Goal: Complete application form: Complete application form

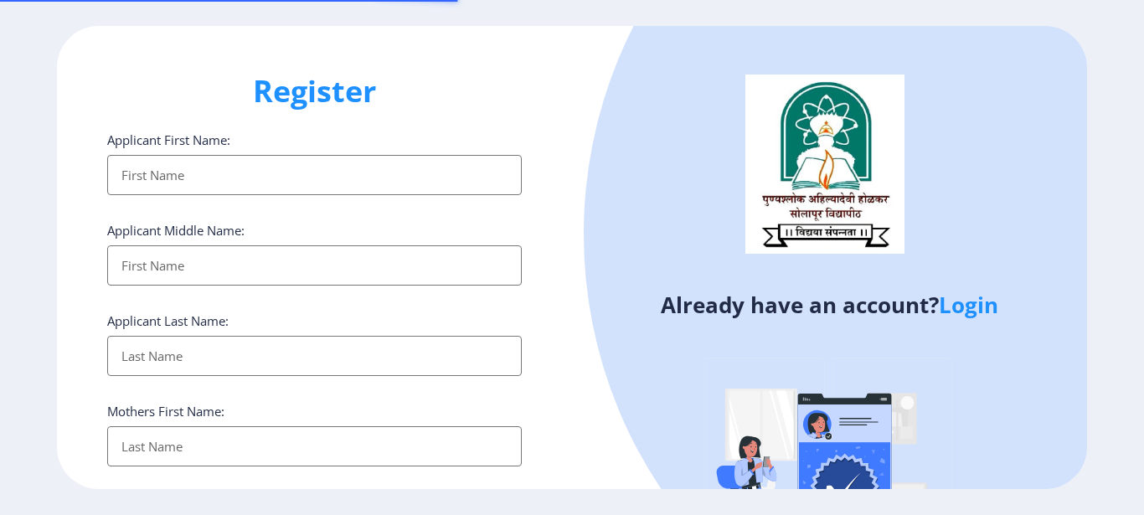
select select
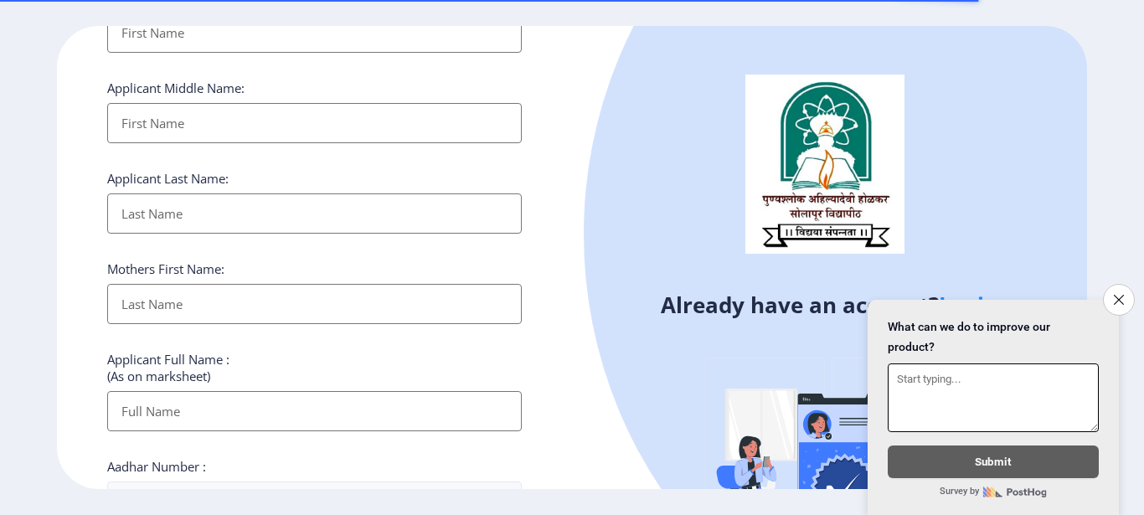
scroll to position [167, 0]
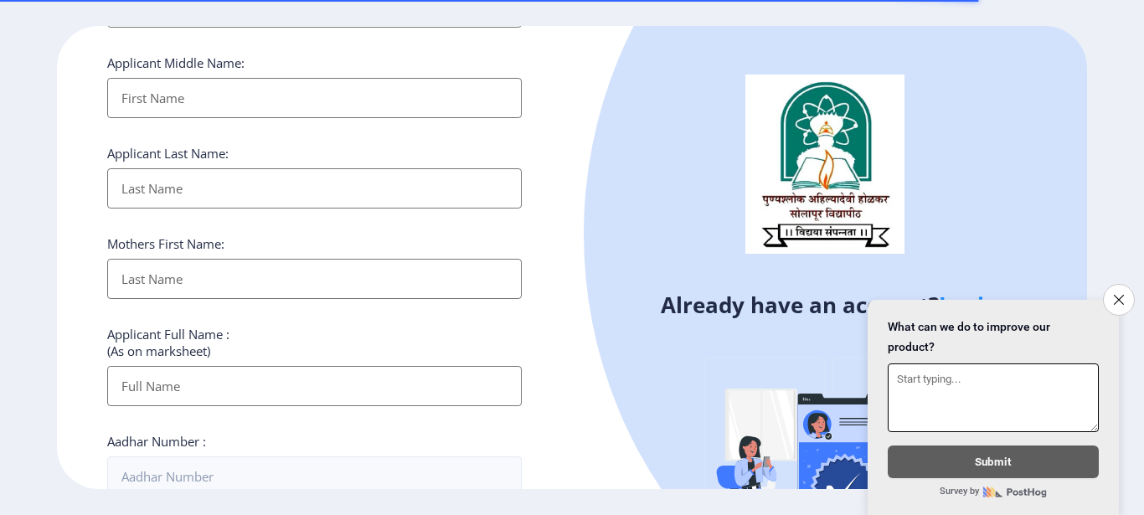
click at [1127, 285] on button "Close survey" at bounding box center [1119, 300] width 32 height 32
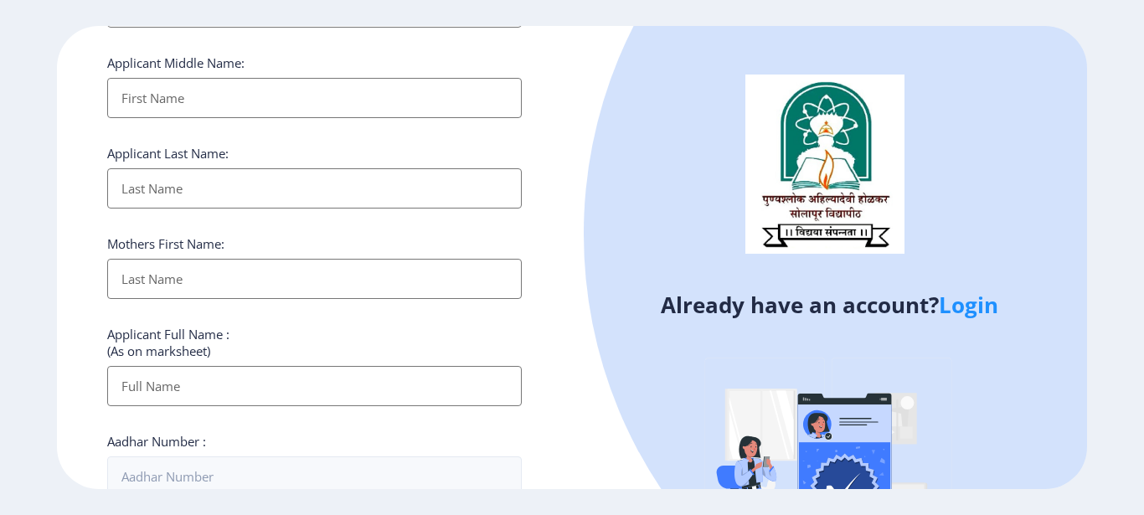
click at [1120, 291] on html "Register Applicant First Name: Applicant Middle Name: Applicant Last Name: Moth…" at bounding box center [572, 257] width 1144 height 515
click at [963, 300] on link "Login" at bounding box center [968, 305] width 59 height 30
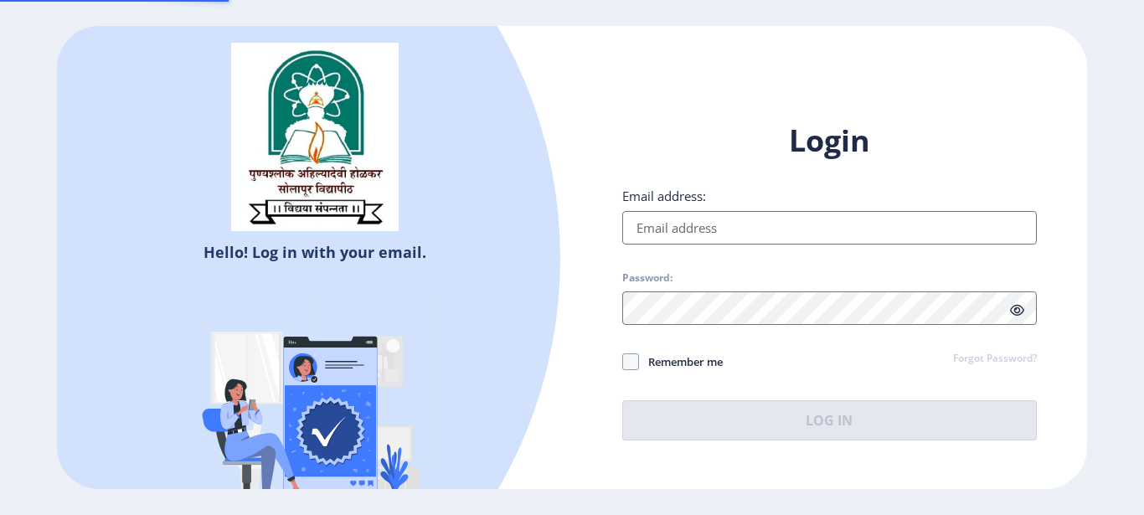
type input "[EMAIL_ADDRESS][DOMAIN_NAME]"
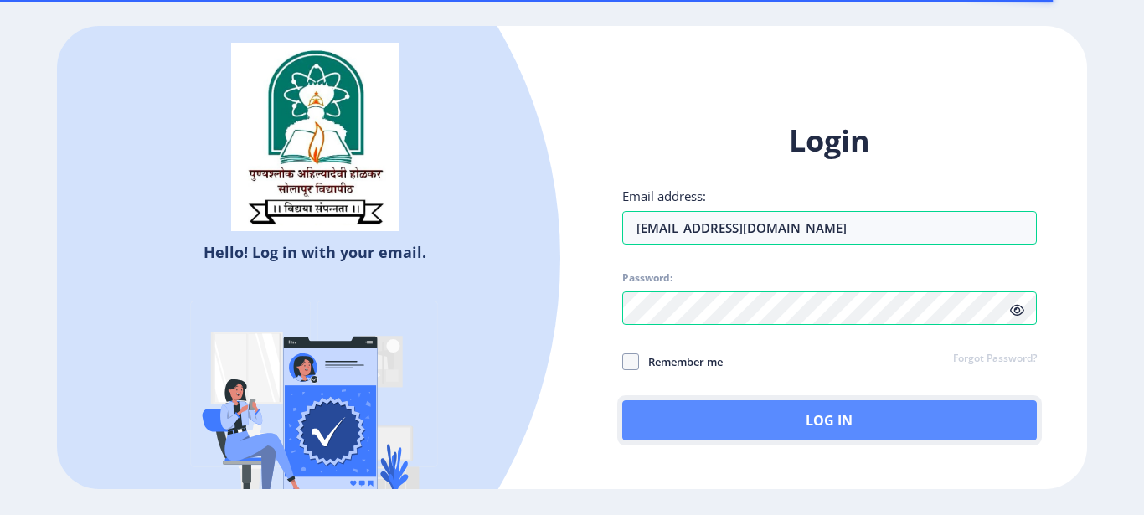
click at [695, 407] on button "Log In" at bounding box center [829, 420] width 414 height 40
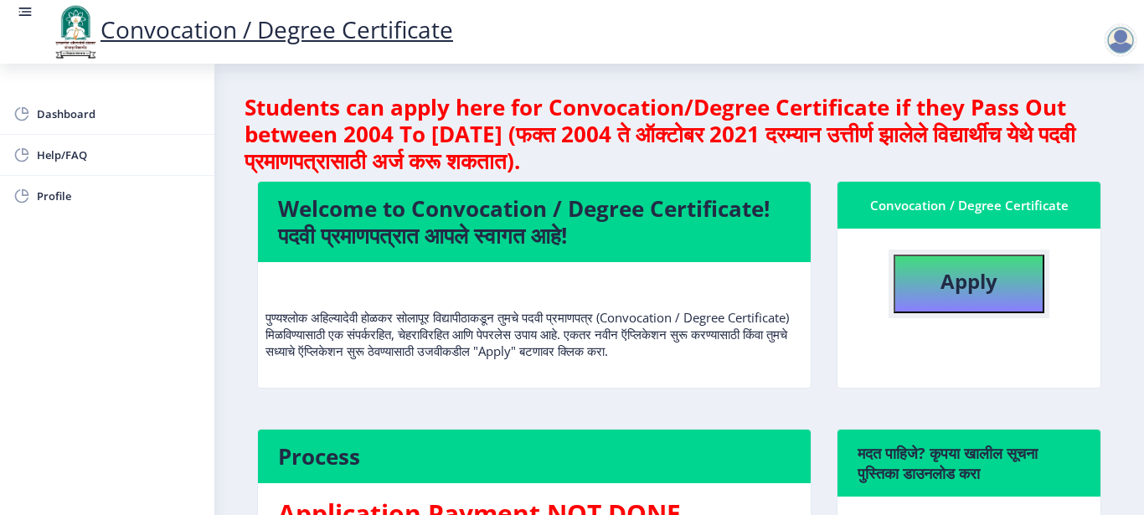
click at [950, 283] on b "Apply" at bounding box center [968, 281] width 57 height 28
select select
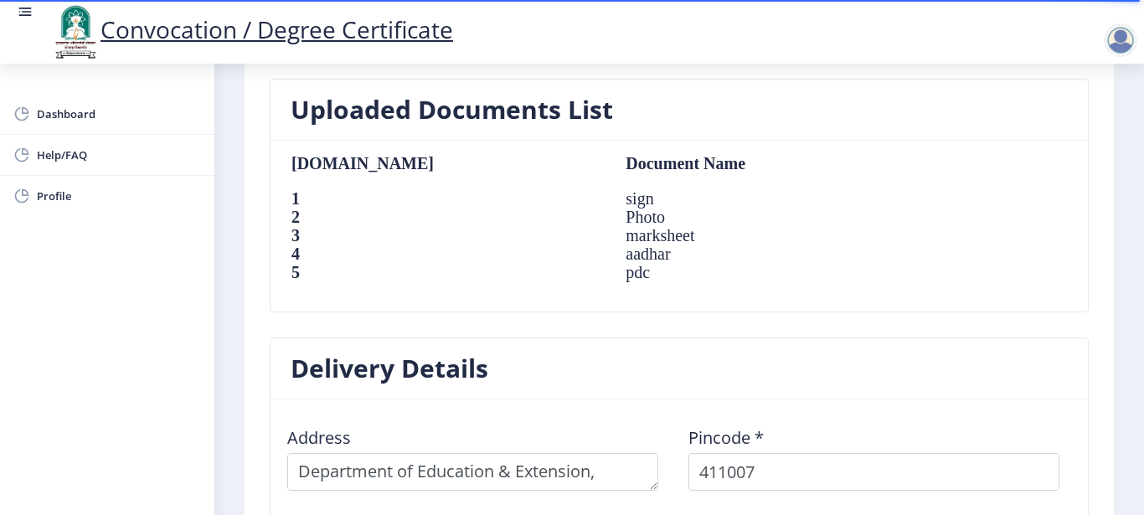
scroll to position [1003, 0]
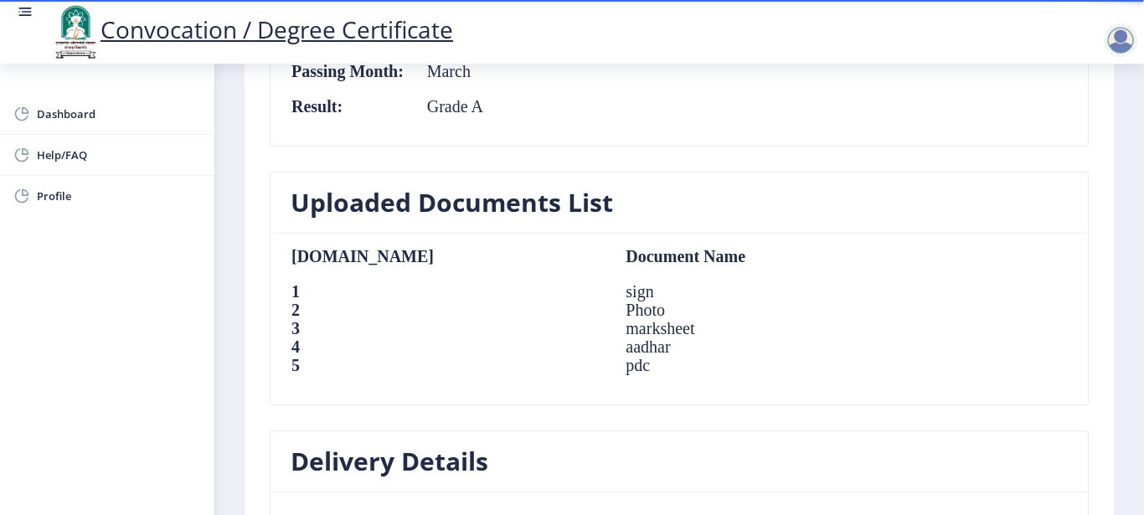
click at [609, 356] on td "pdc" at bounding box center [760, 365] width 303 height 18
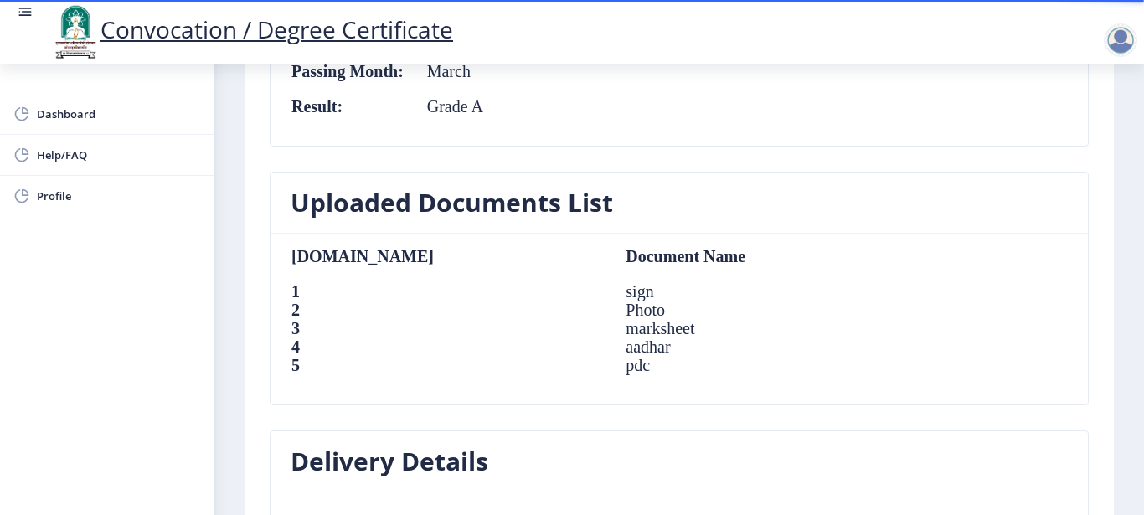
click at [609, 356] on td "pdc" at bounding box center [760, 365] width 303 height 18
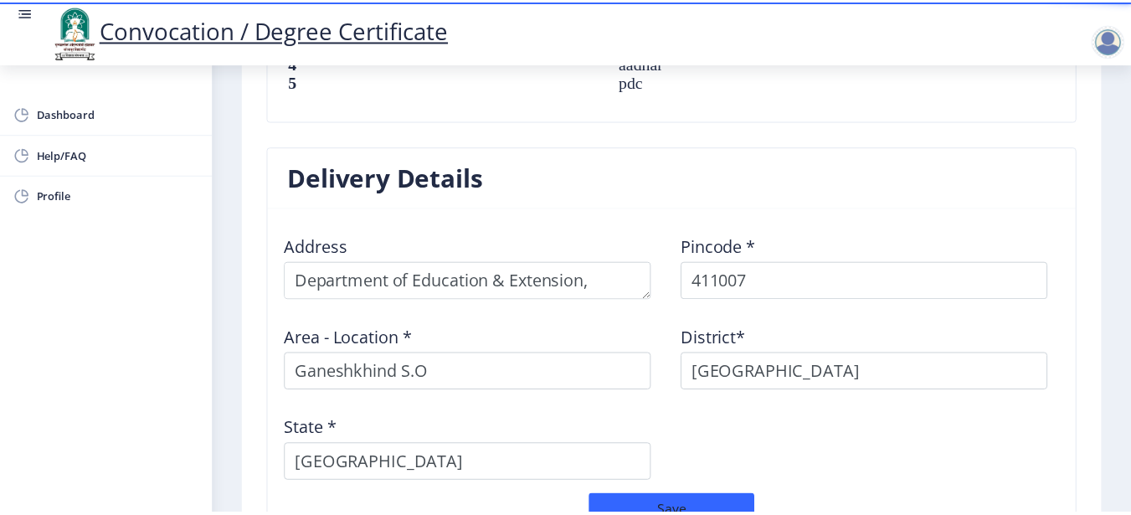
scroll to position [1506, 0]
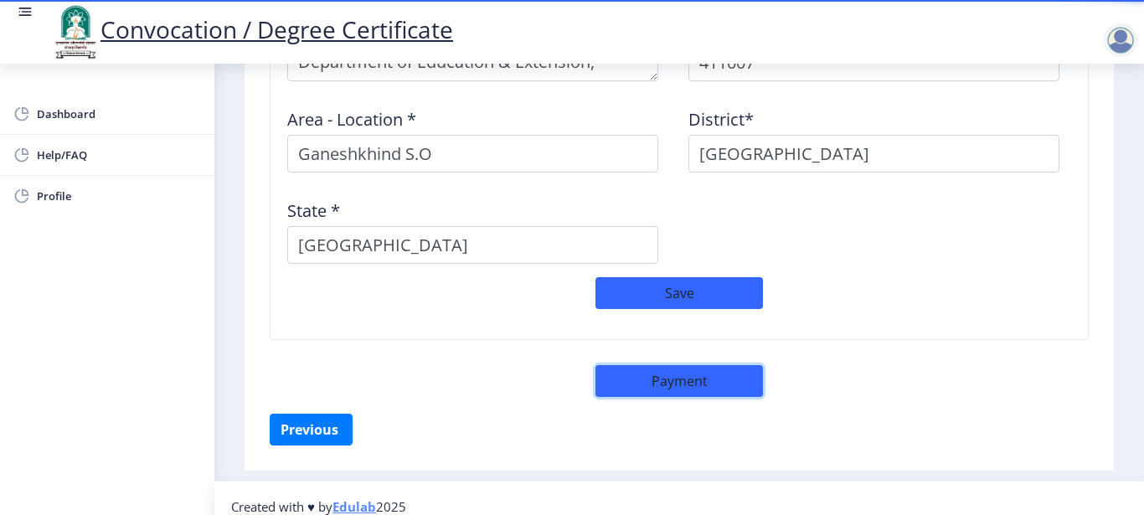
click at [623, 365] on button "Payment" at bounding box center [678, 381] width 167 height 32
select select "sealed"
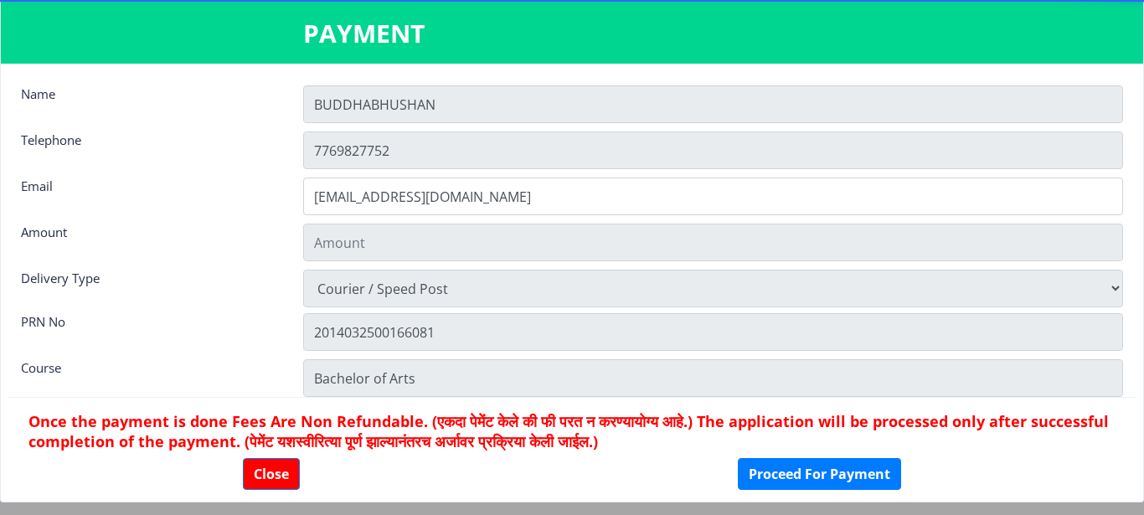
type input "1885"
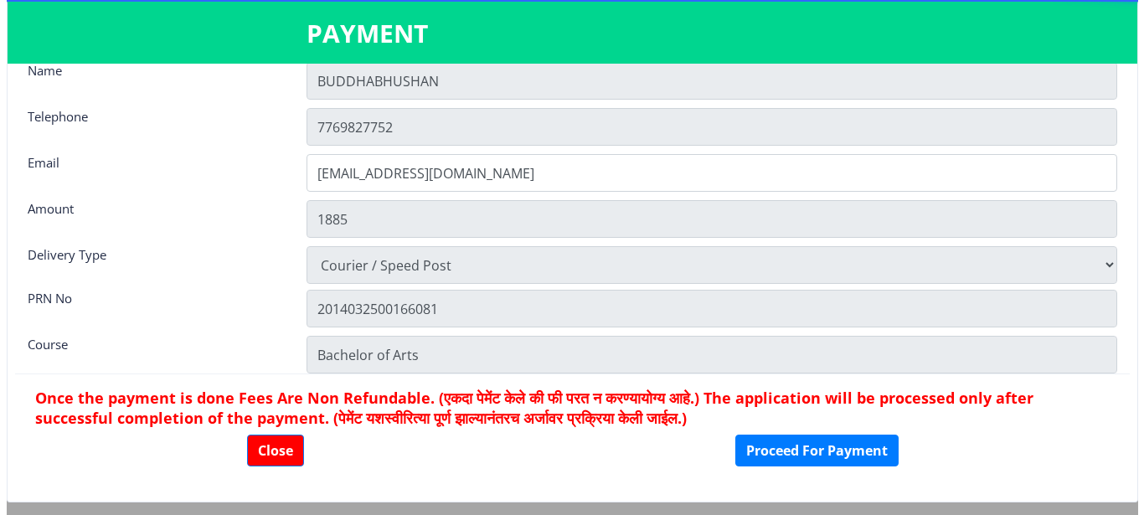
scroll to position [0, 0]
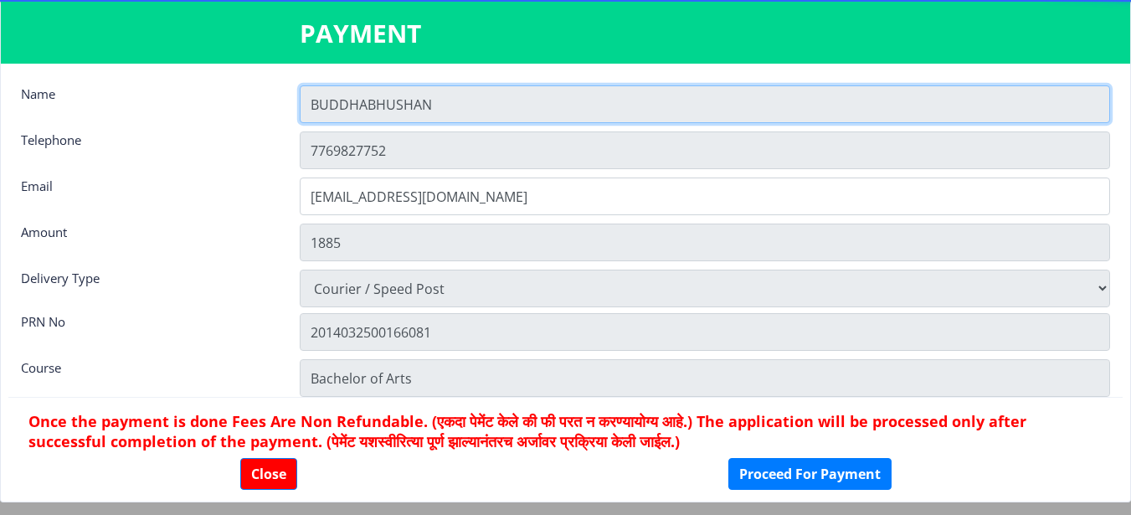
click at [508, 100] on input "BUDDHABHUSHAN" at bounding box center [705, 104] width 811 height 38
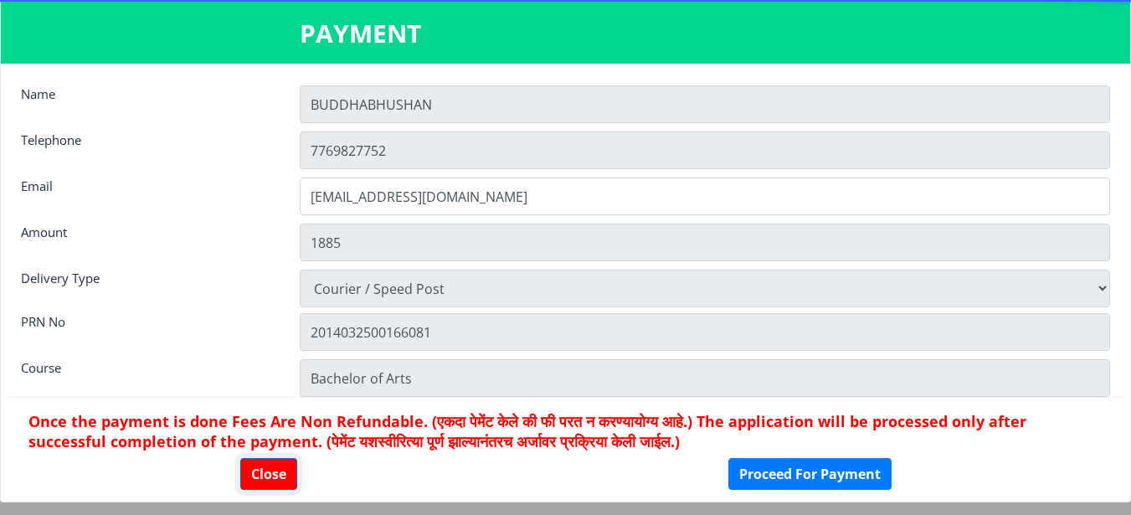
click at [262, 463] on button "Close" at bounding box center [268, 474] width 57 height 32
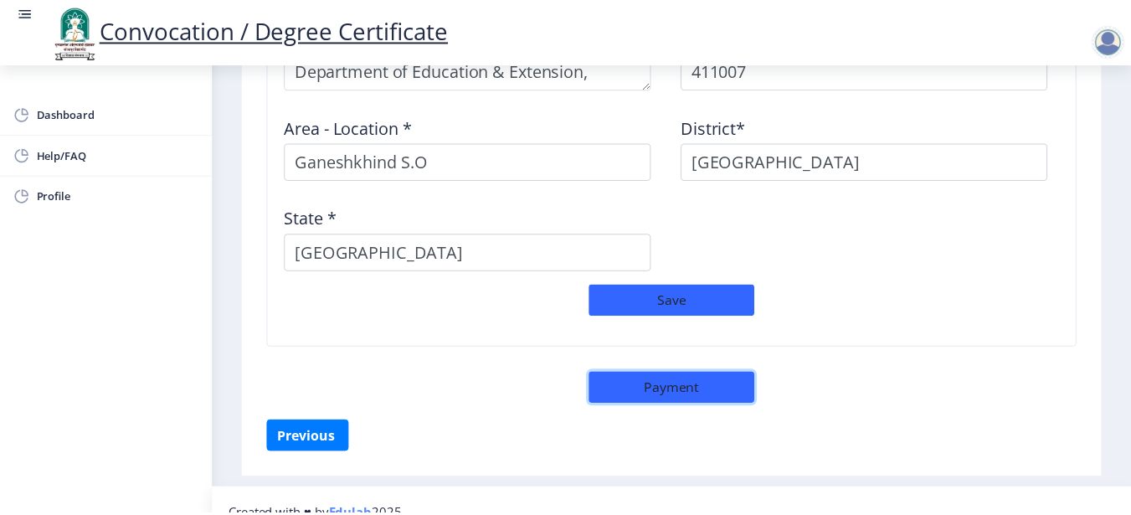
scroll to position [1506, 0]
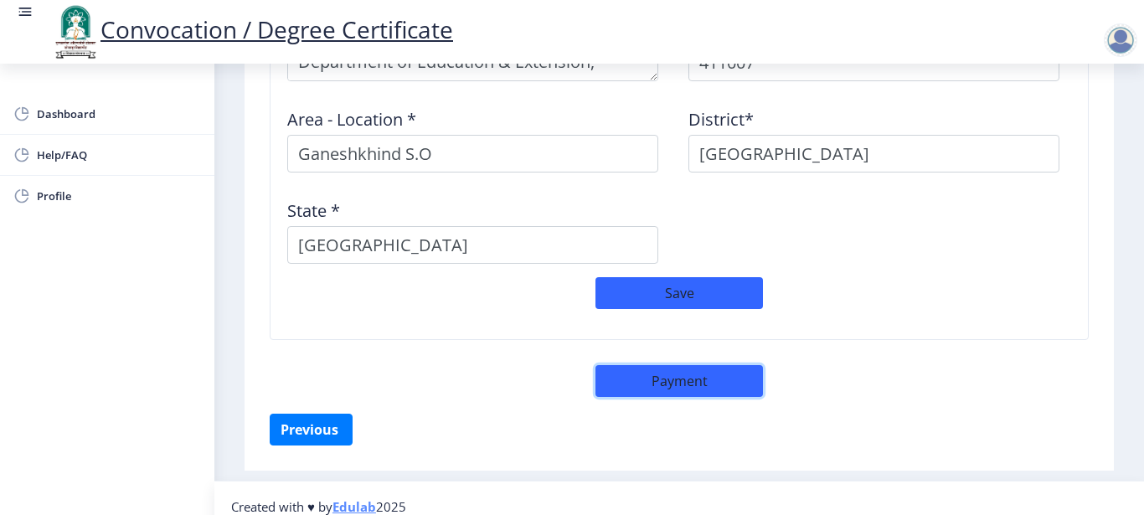
click at [664, 374] on button "Payment" at bounding box center [678, 381] width 167 height 32
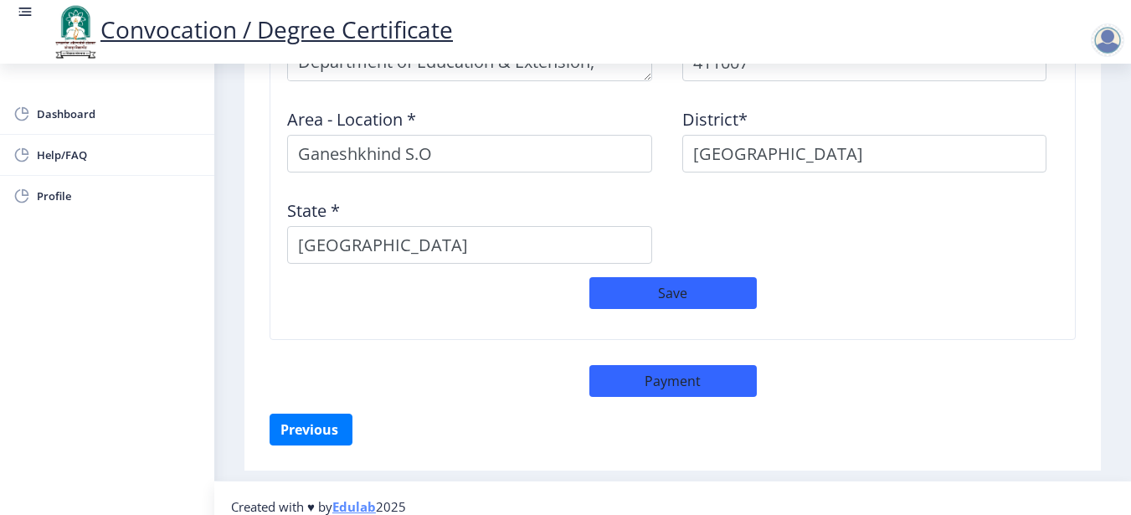
select select "sealed"
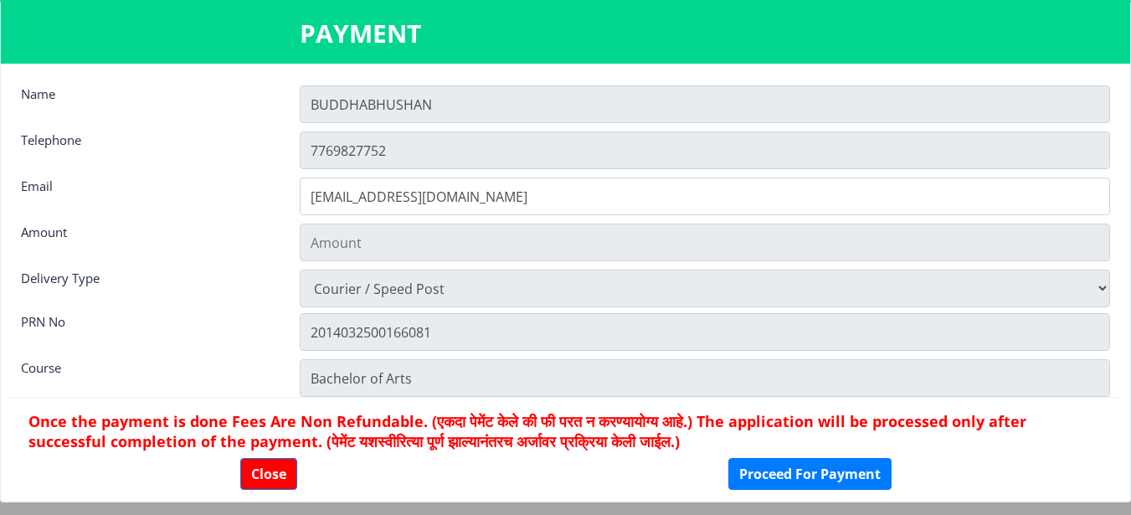
type input "1885"
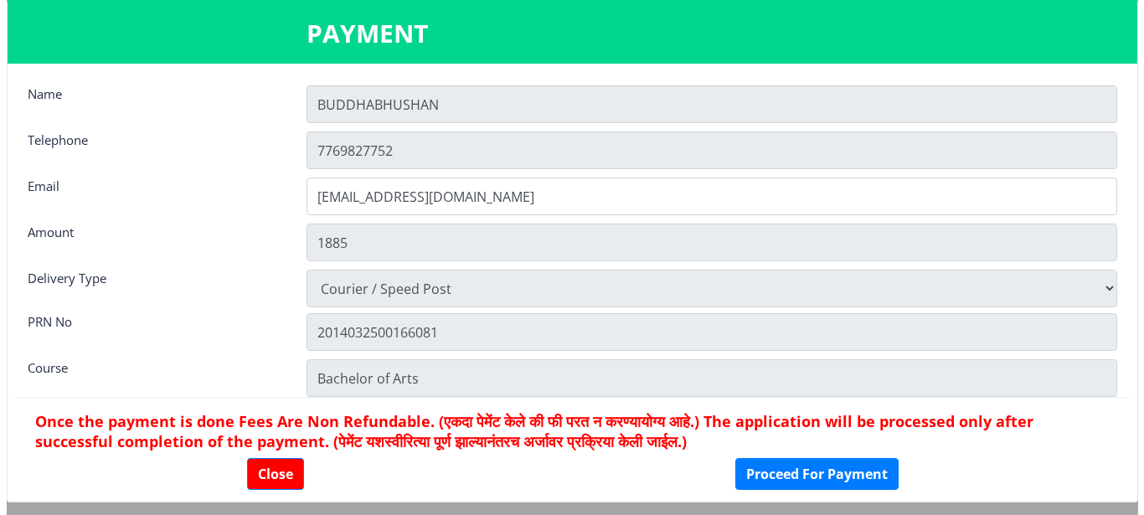
scroll to position [23, 0]
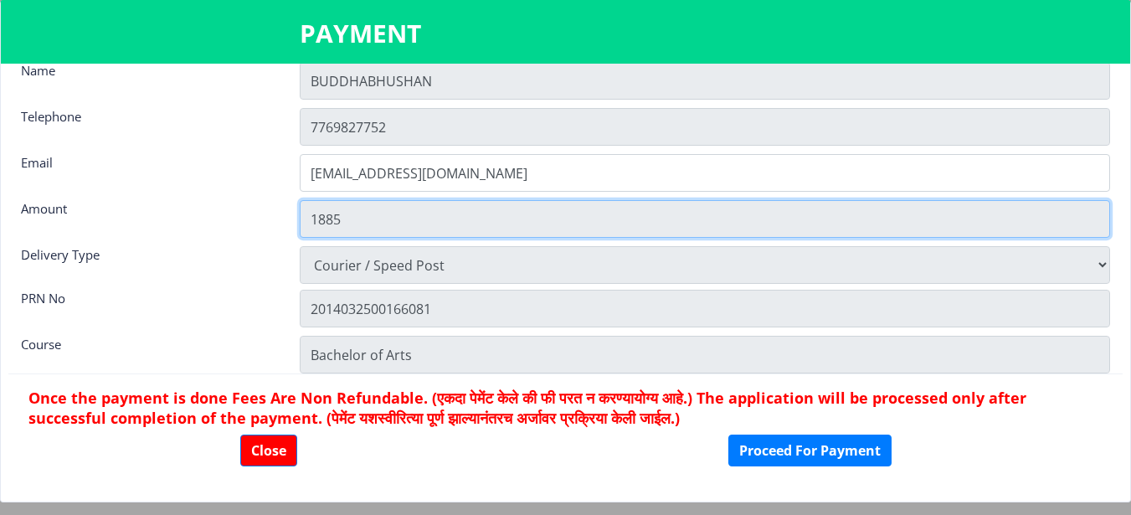
click at [354, 222] on input "1885" at bounding box center [705, 219] width 811 height 38
drag, startPoint x: 364, startPoint y: 221, endPoint x: 182, endPoint y: 229, distance: 182.7
click at [179, 229] on div "Amount 1885" at bounding box center [565, 219] width 1114 height 38
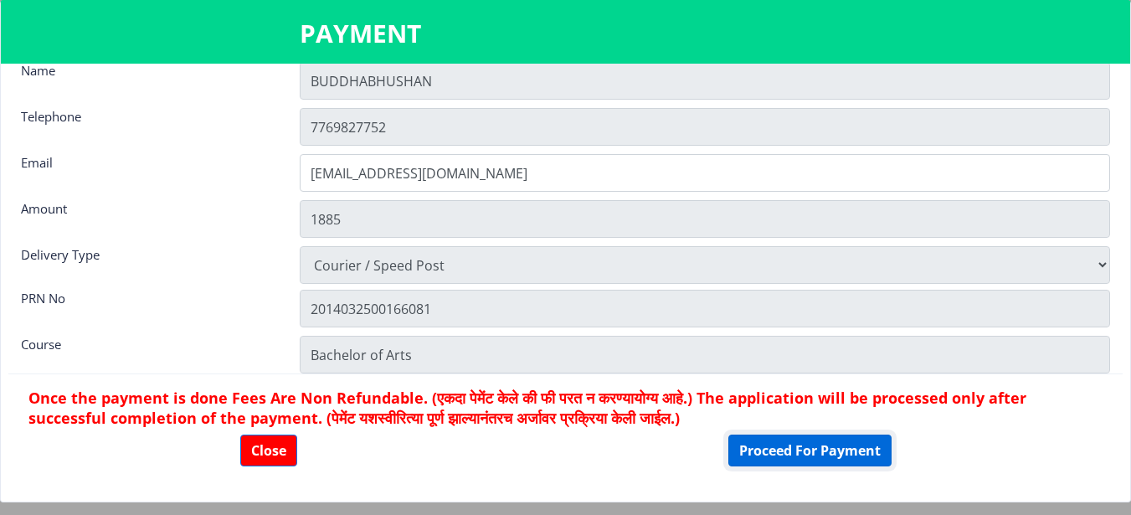
click at [840, 443] on button "Proceed For Payment" at bounding box center [809, 451] width 163 height 32
click at [279, 452] on button "Close" at bounding box center [268, 451] width 57 height 32
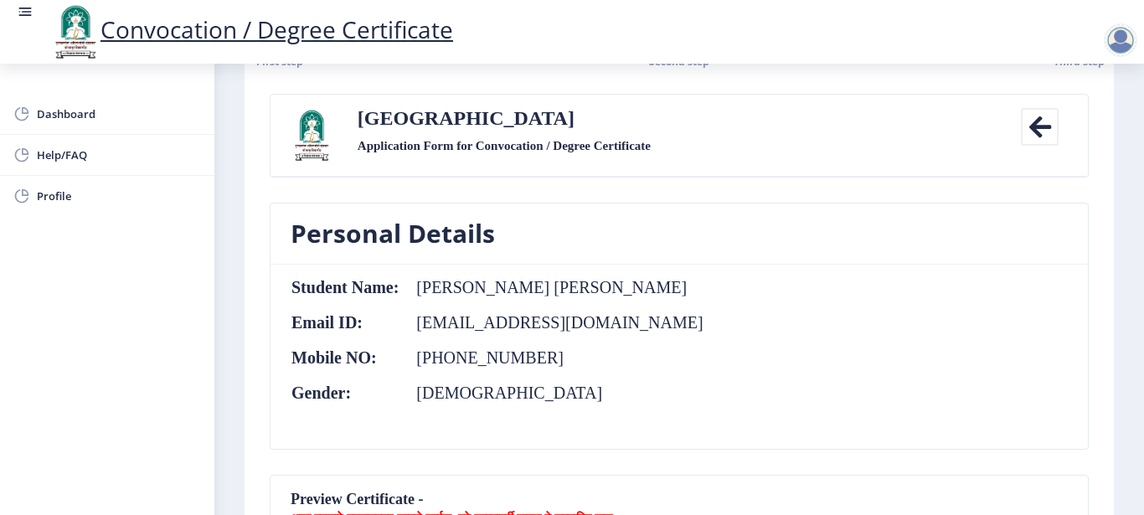
scroll to position [0, 0]
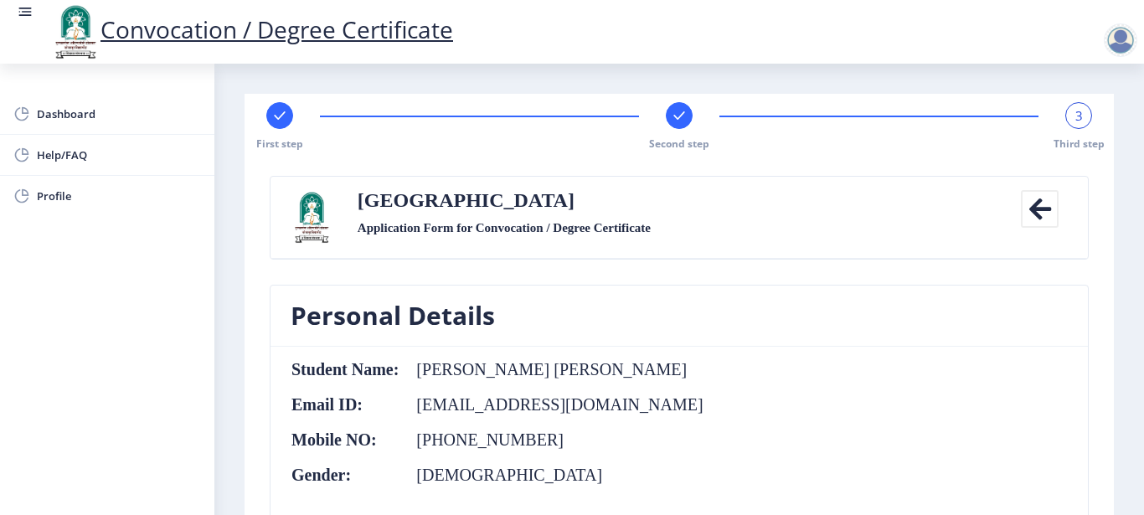
click at [1118, 38] on div at bounding box center [1120, 39] width 33 height 33
click at [1086, 136] on span "Log out" at bounding box center [1076, 131] width 107 height 20
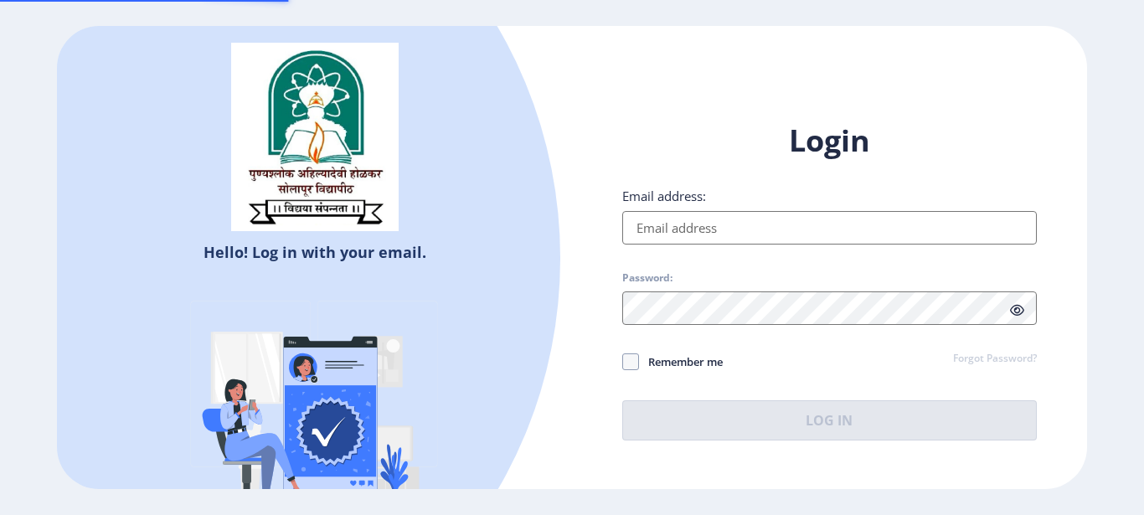
type input "[EMAIL_ADDRESS][DOMAIN_NAME]"
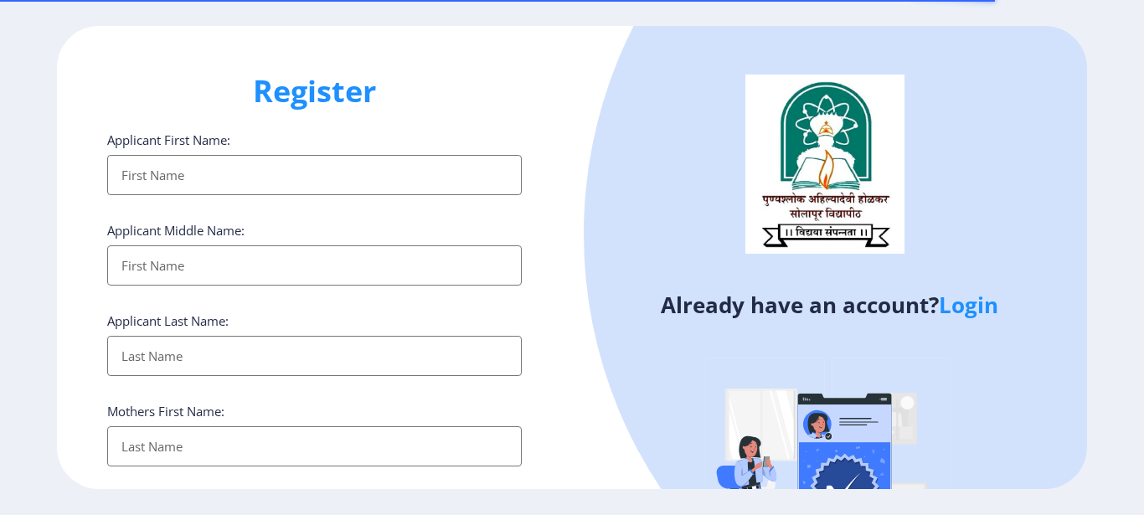
select select
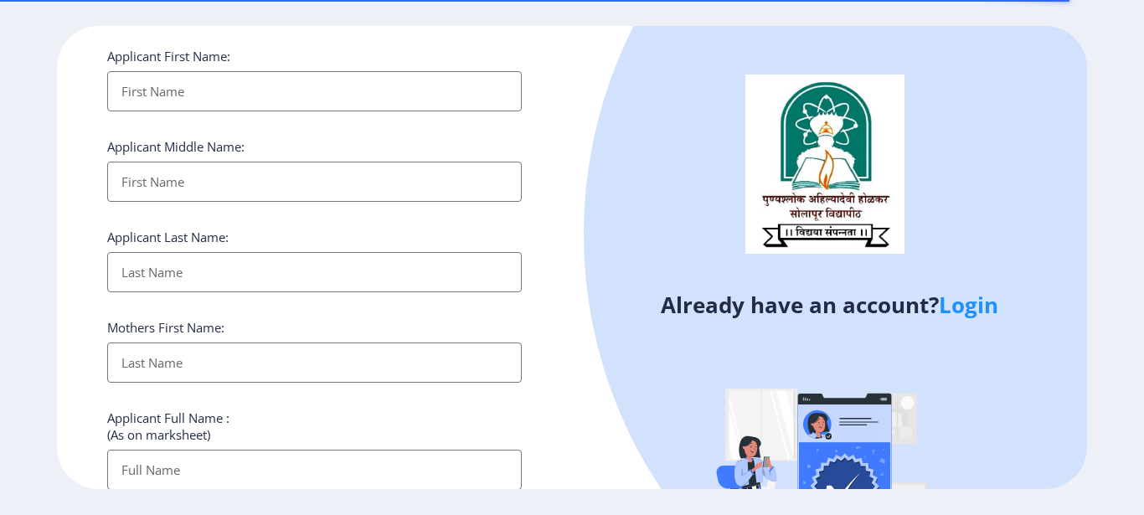
click at [314, 95] on input "Applicant First Name:" at bounding box center [314, 91] width 414 height 40
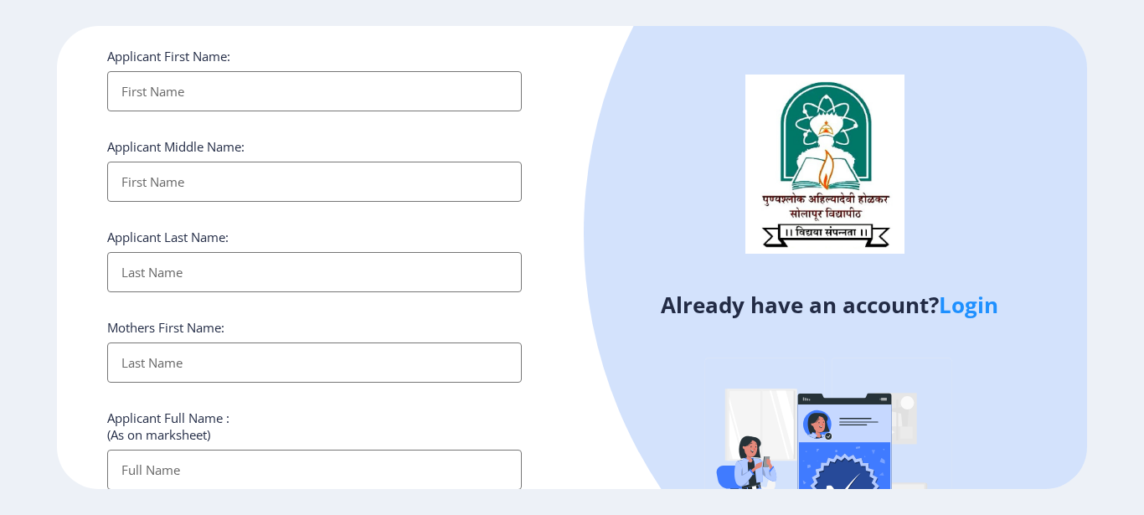
type input "C"
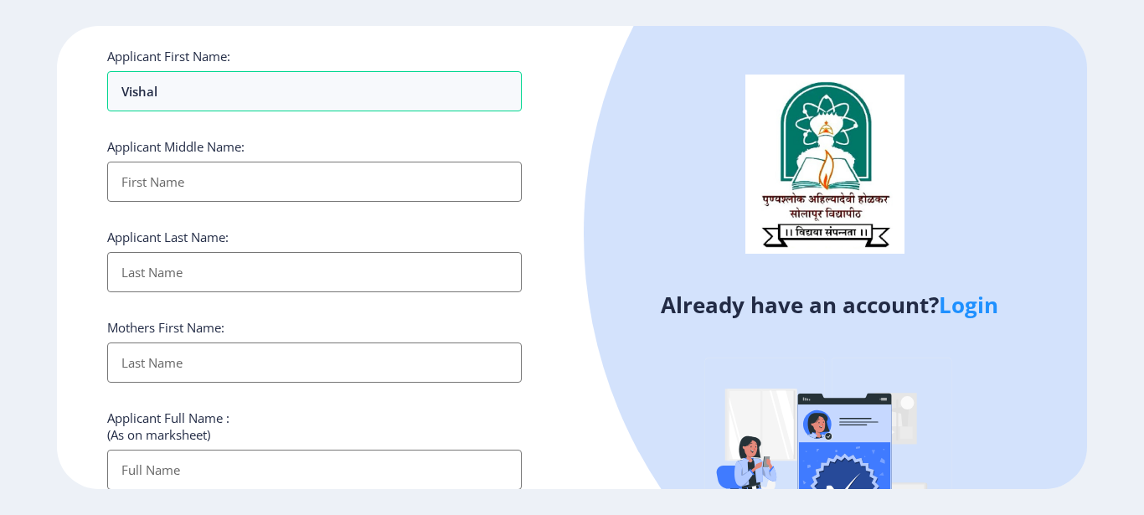
type input "Vishal"
type input "Bhim"
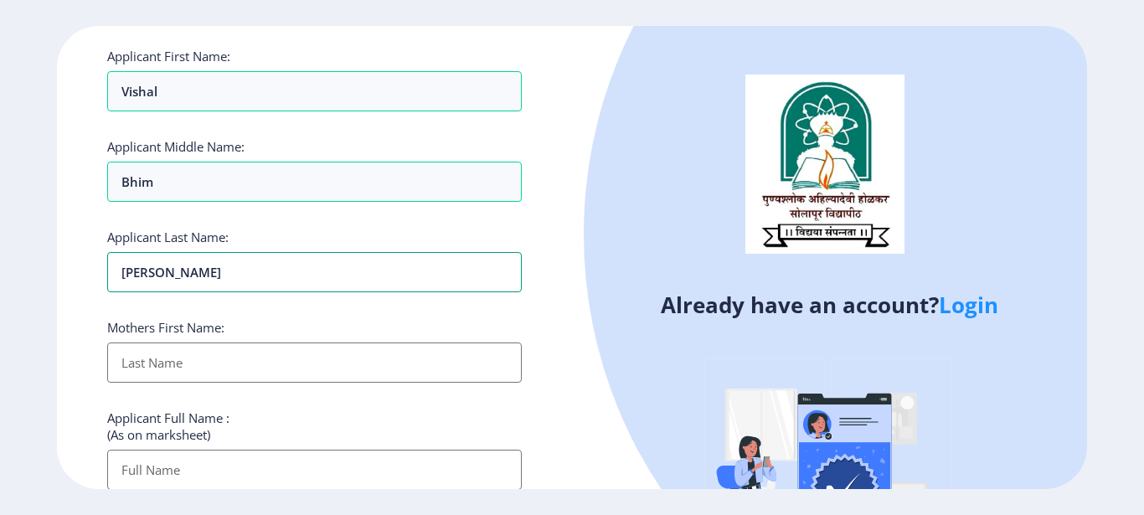
type input "Kamble"
type input "Lalita"
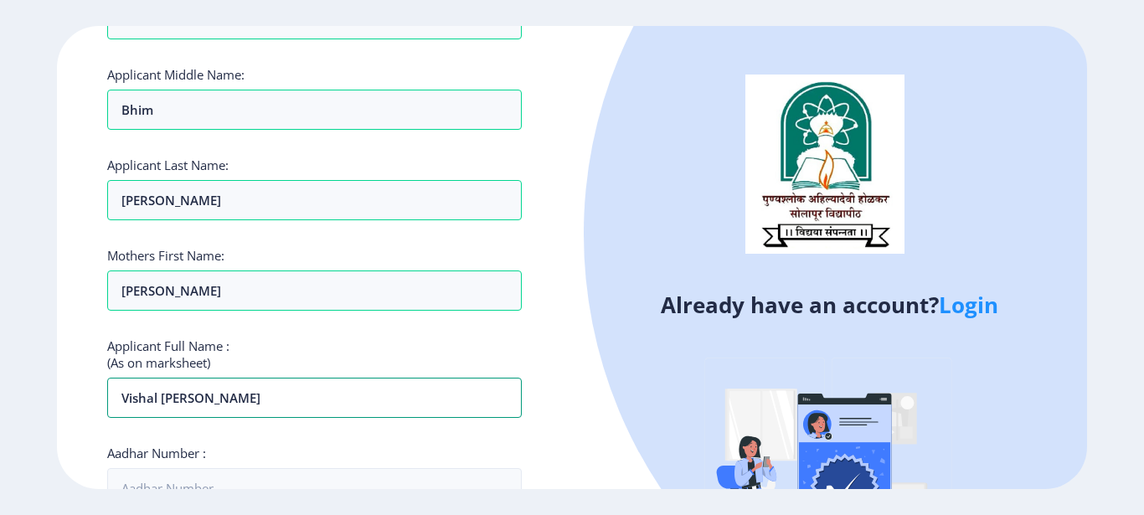
scroll to position [252, 0]
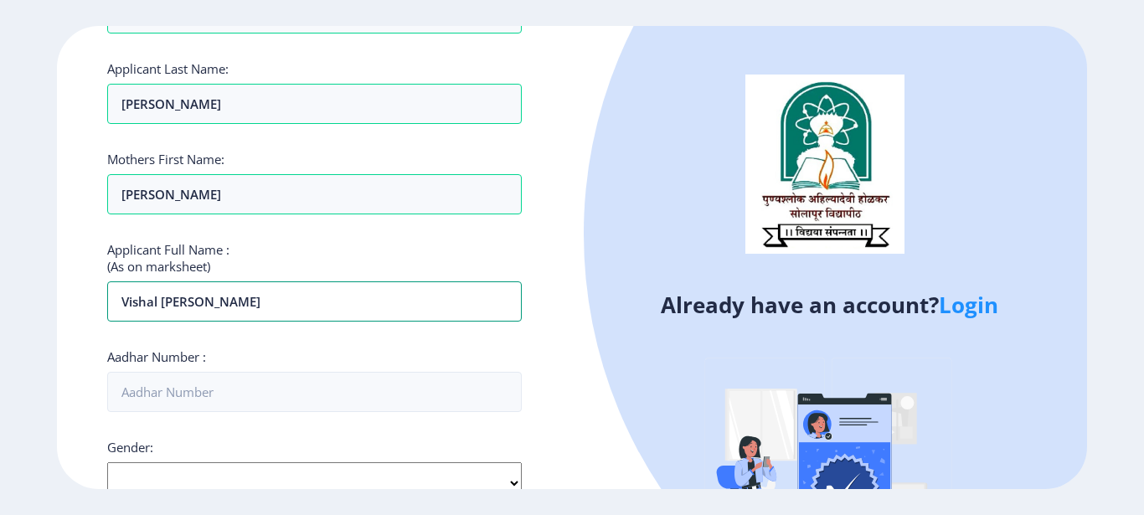
type input "Vishal Bhim Kamble"
click at [389, 415] on div "Applicant First Name: Vishal Applicant Middle Name: Bhim Applicant Last Name: K…" at bounding box center [314, 383] width 414 height 1008
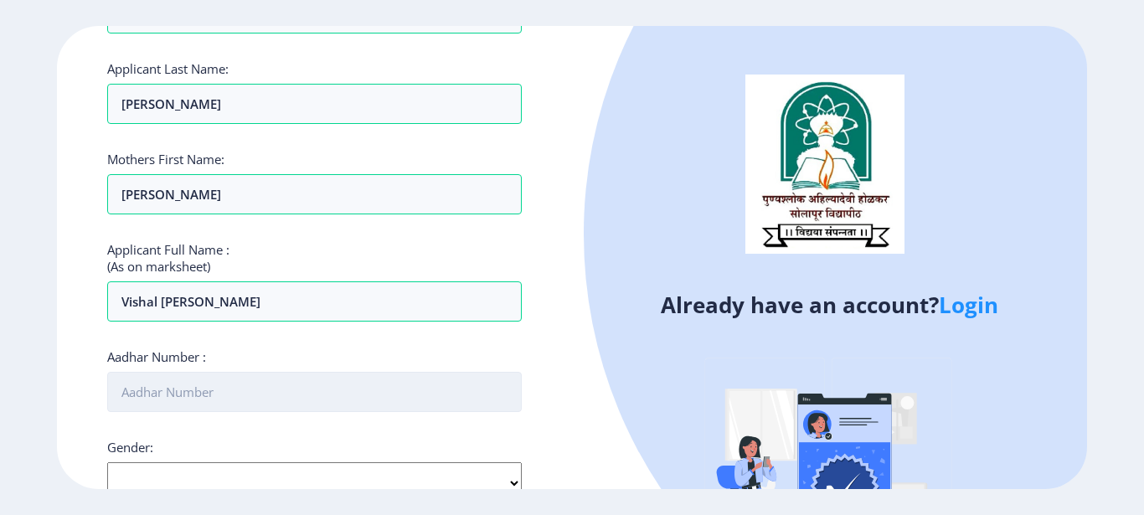
click at [378, 398] on input "Aadhar Number :" at bounding box center [314, 392] width 414 height 40
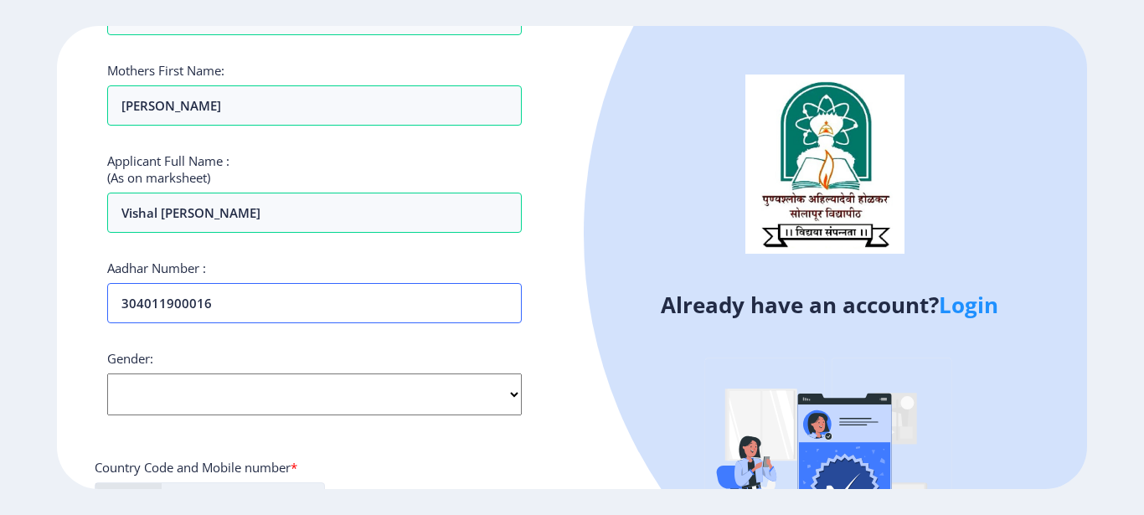
scroll to position [420, 0]
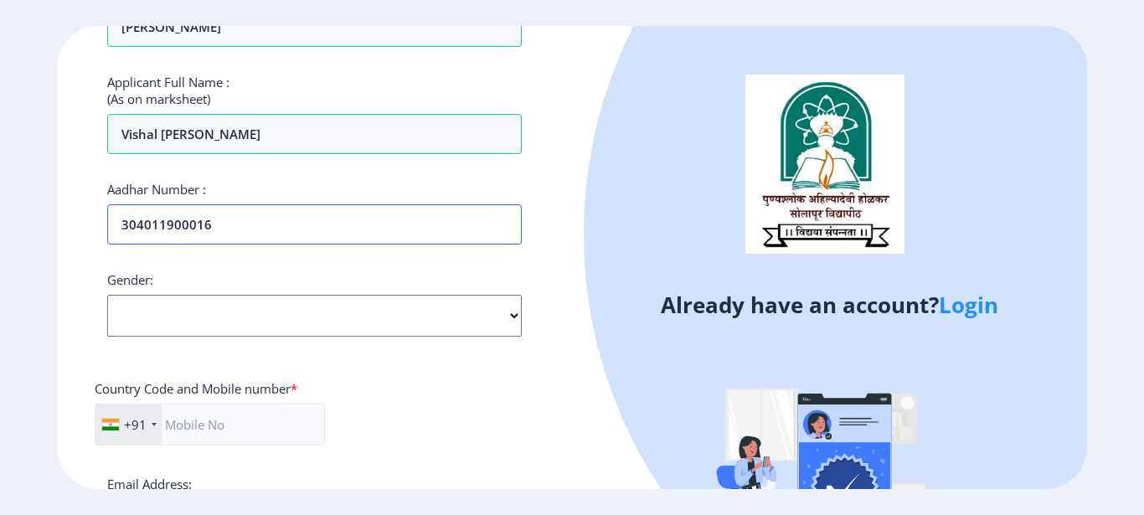
type input "304011900016"
click at [256, 340] on div "Applicant First Name: Vishal Applicant Middle Name: Bhim Applicant Last Name: K…" at bounding box center [314, 216] width 414 height 1008
click at [270, 321] on select "Select Gender Male Female Other" at bounding box center [314, 316] width 414 height 42
select select "[DEMOGRAPHIC_DATA]"
click at [107, 295] on select "Select Gender Male Female Other" at bounding box center [314, 316] width 414 height 42
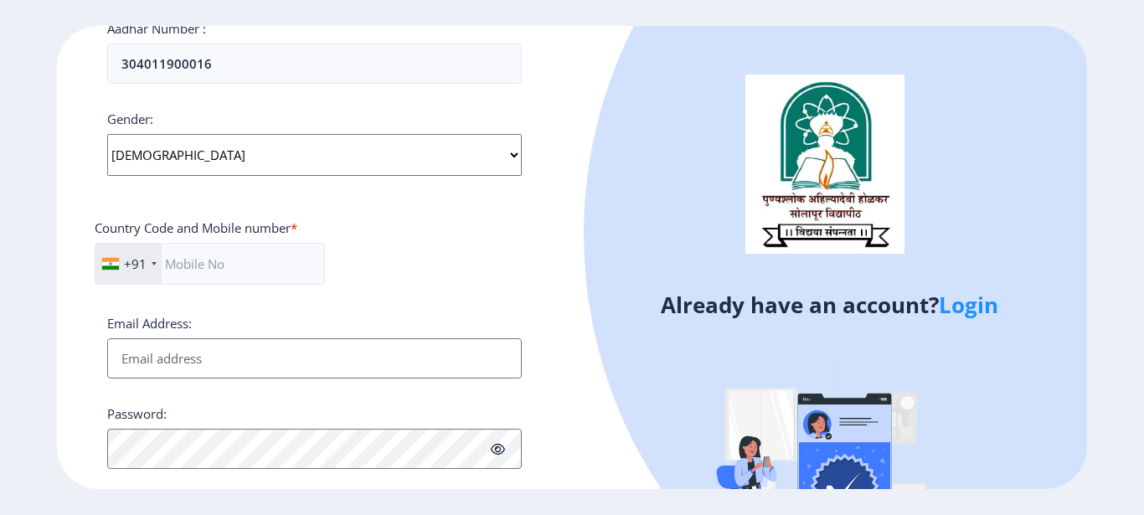
scroll to position [587, 0]
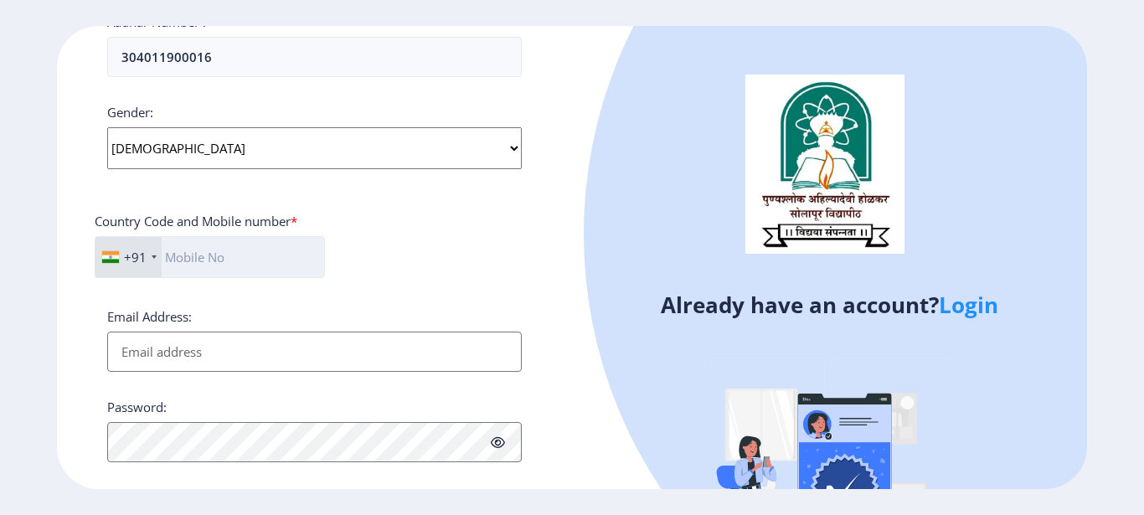
click at [253, 269] on input "text" at bounding box center [210, 257] width 230 height 42
type input "7875201907"
click at [234, 336] on input "Email Address:" at bounding box center [314, 352] width 414 height 40
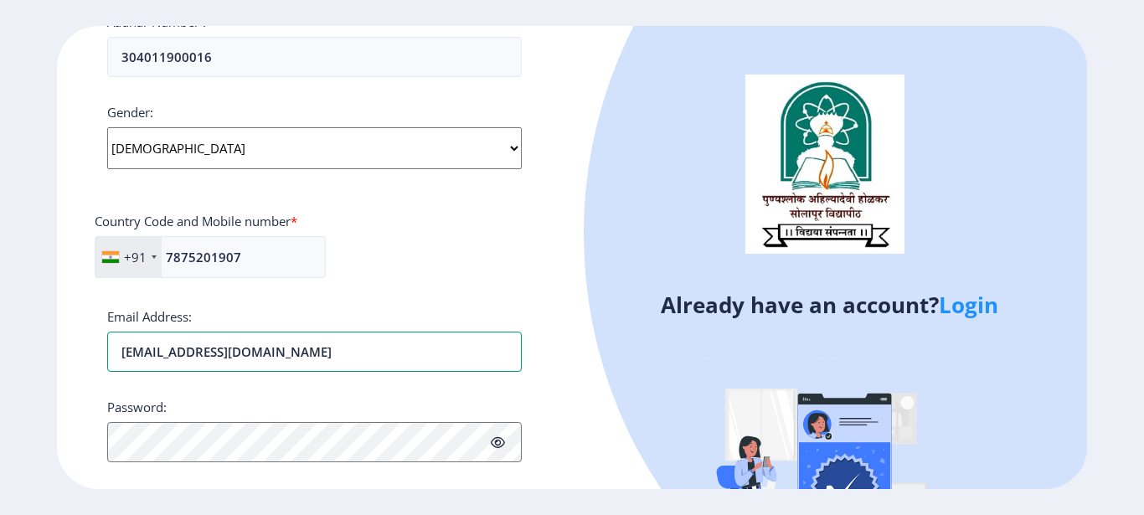
scroll to position [671, 0]
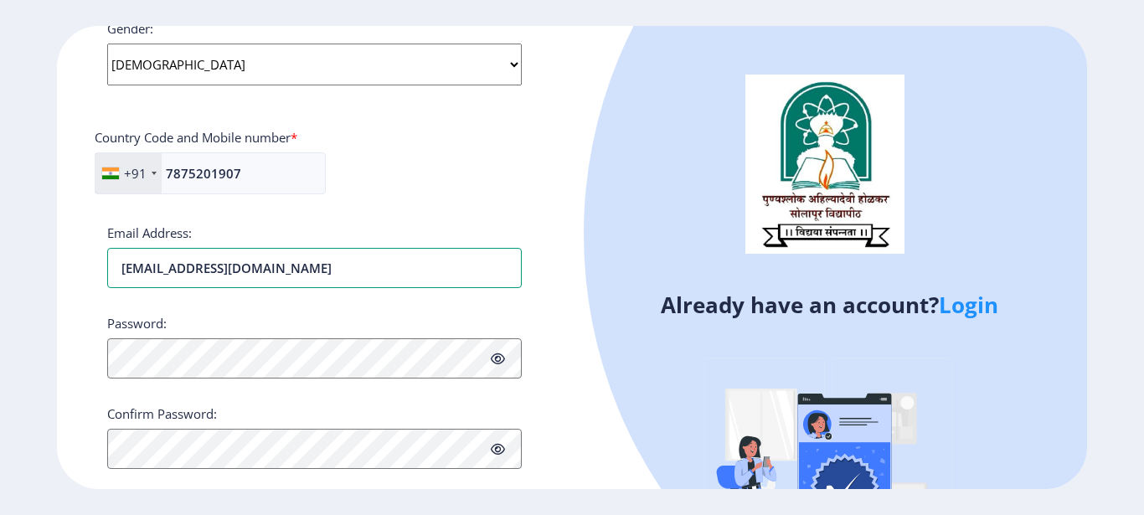
type input "kamblevishal819@gmail.com"
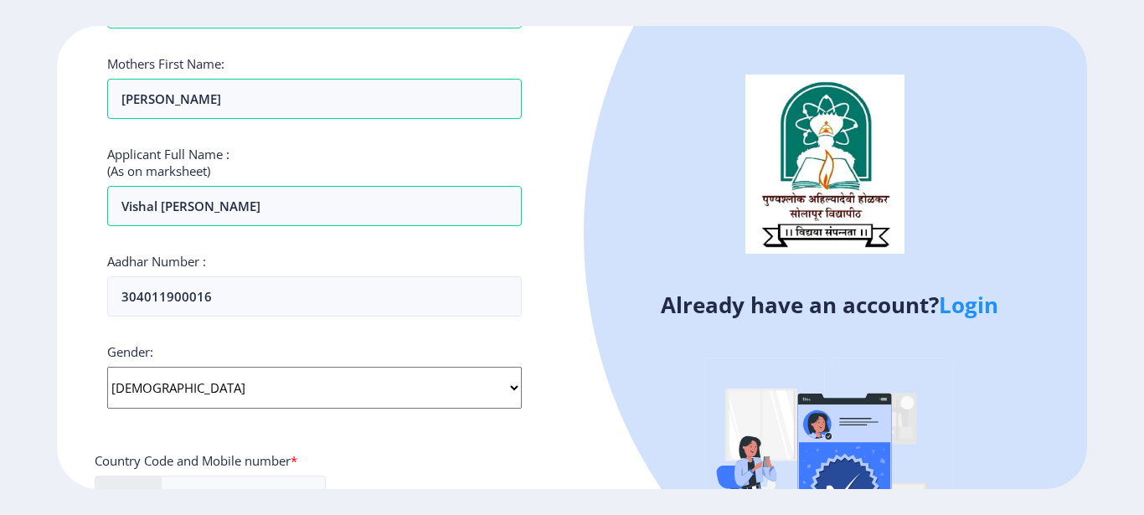
scroll to position [336, 0]
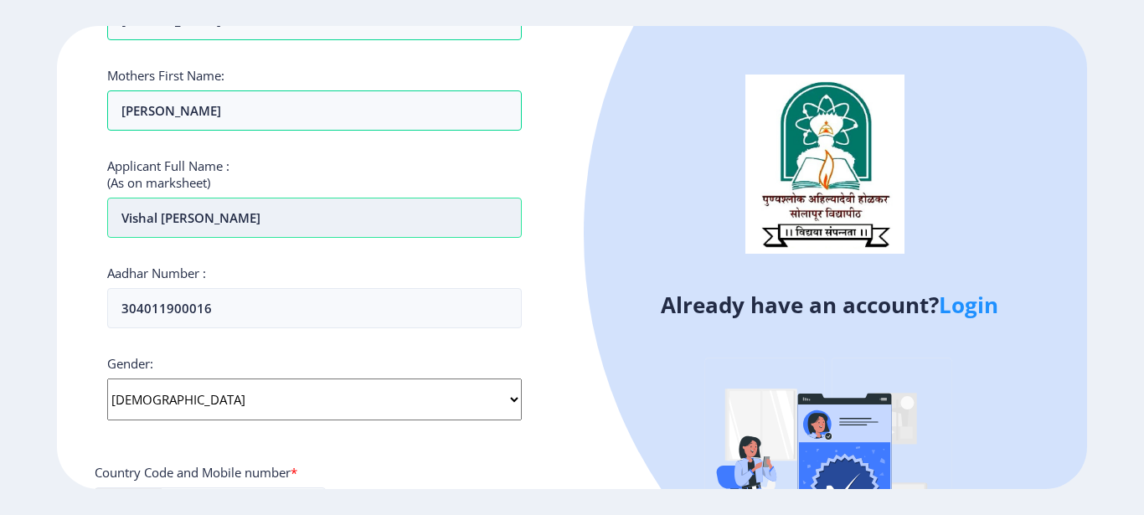
drag, startPoint x: 124, startPoint y: 219, endPoint x: 198, endPoint y: 219, distance: 74.5
click at [198, 219] on input "Vishal Bhim Kamble" at bounding box center [314, 218] width 414 height 40
click at [198, 219] on input "Kamble" at bounding box center [314, 218] width 414 height 40
paste input "Vishal Bhim"
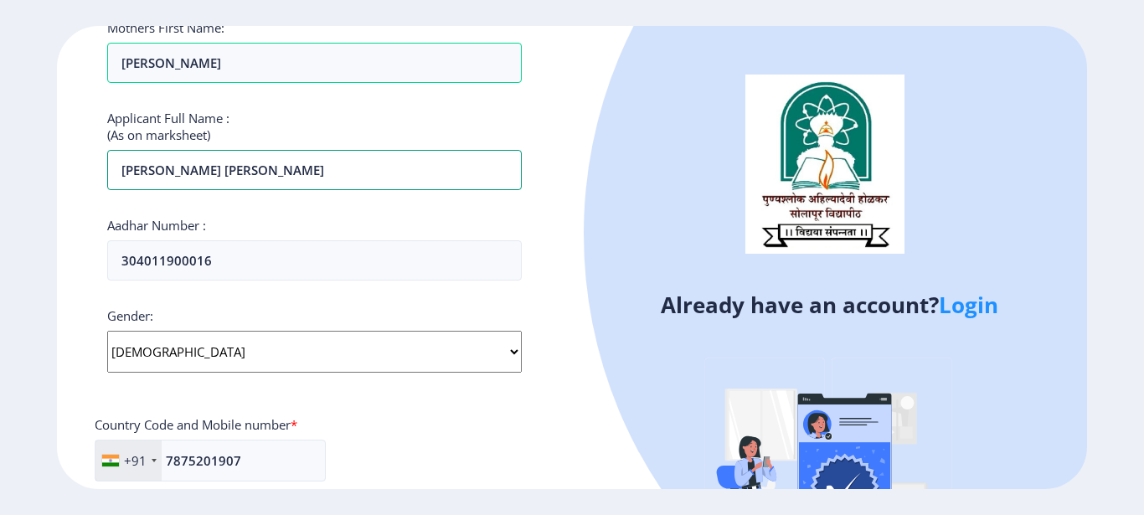
scroll to position [420, 0]
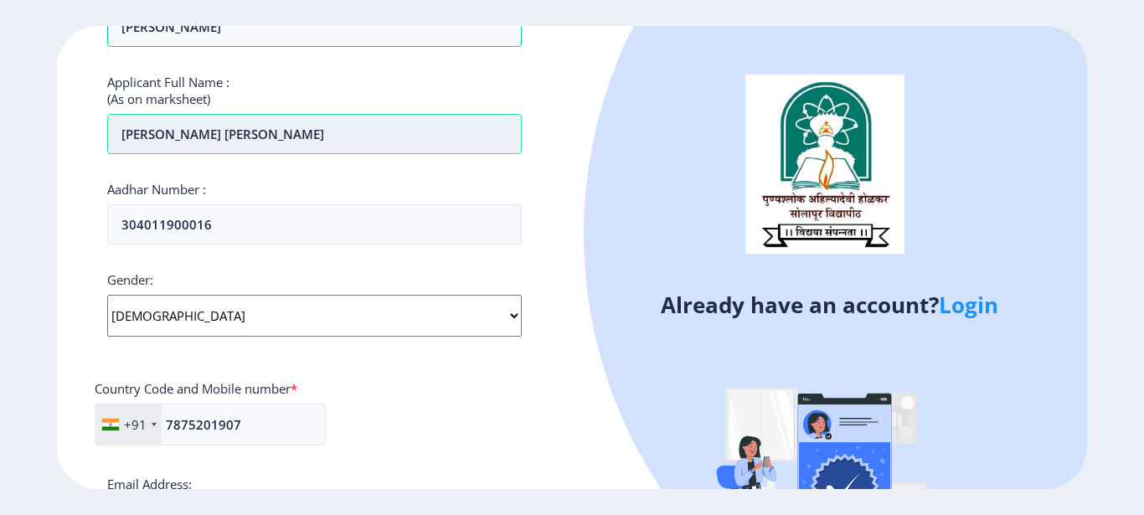
drag, startPoint x: 270, startPoint y: 138, endPoint x: 117, endPoint y: 149, distance: 152.8
click at [117, 149] on input "Kamble Vishal Bhim" at bounding box center [314, 134] width 414 height 40
type input "Kamble Vishal Bhim"
drag, startPoint x: 132, startPoint y: 144, endPoint x: 113, endPoint y: 162, distance: 26.7
click at [113, 162] on div "Applicant First Name: Vishal Applicant Middle Name: Bhim Applicant Last Name: K…" at bounding box center [314, 216] width 414 height 1008
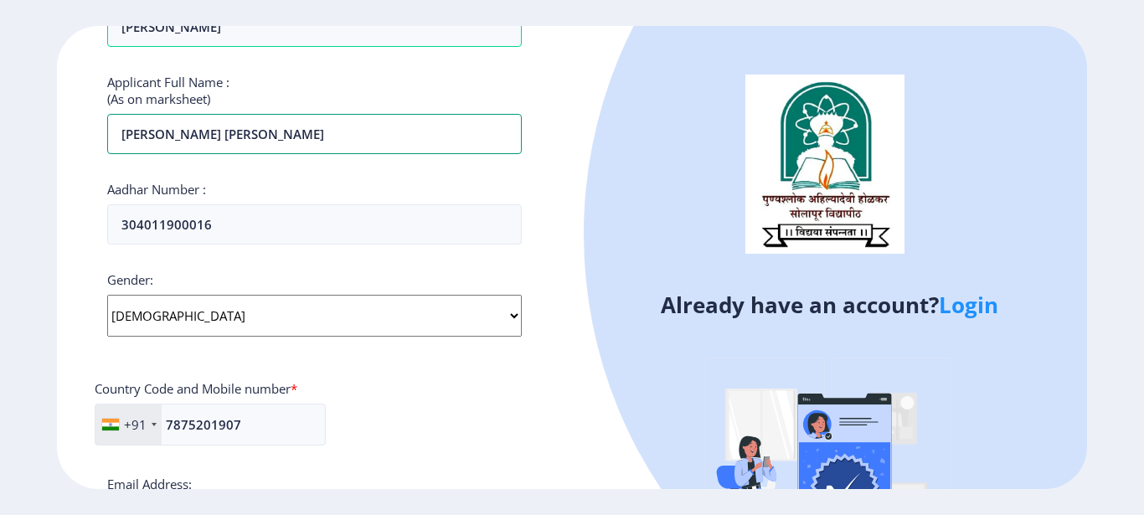
drag, startPoint x: 252, startPoint y: 136, endPoint x: 51, endPoint y: 159, distance: 202.3
click at [51, 159] on ngx-register "Register Applicant First Name: Vishal Applicant Middle Name: Bhim Applicant Las…" at bounding box center [572, 258] width 1144 height 464
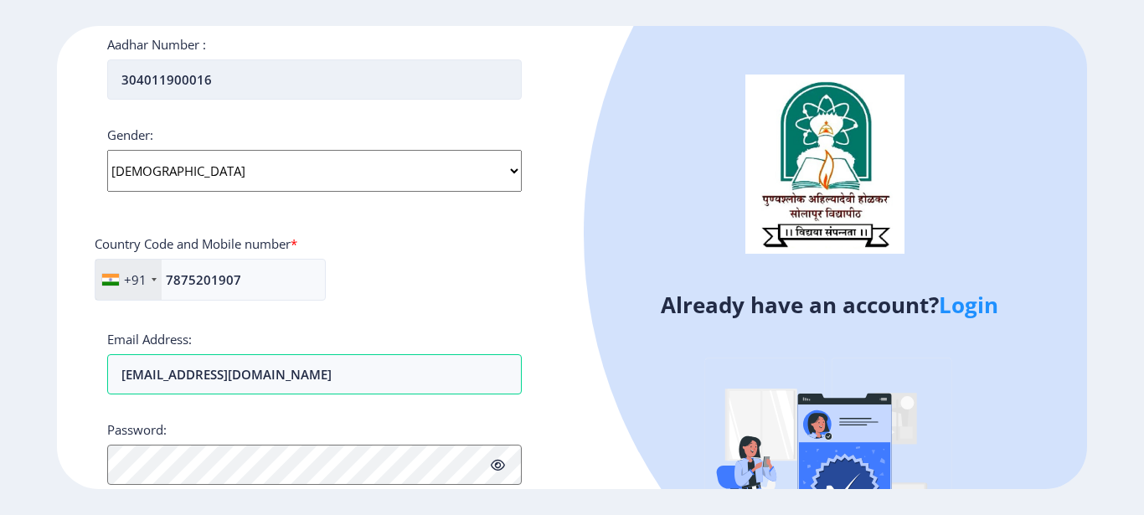
scroll to position [671, 0]
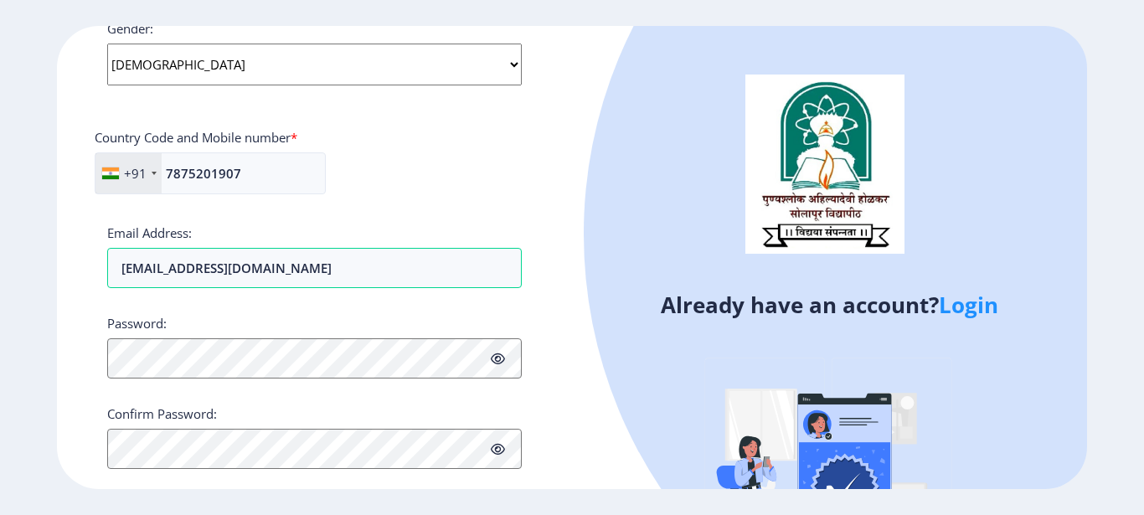
type input "KAMBLE VISHAL bHIM"
click at [497, 447] on icon at bounding box center [498, 449] width 14 height 13
click at [72, 443] on div "Register Applicant First Name: Vishal Applicant Middle Name: Bhim Applicant Las…" at bounding box center [314, 258] width 515 height 464
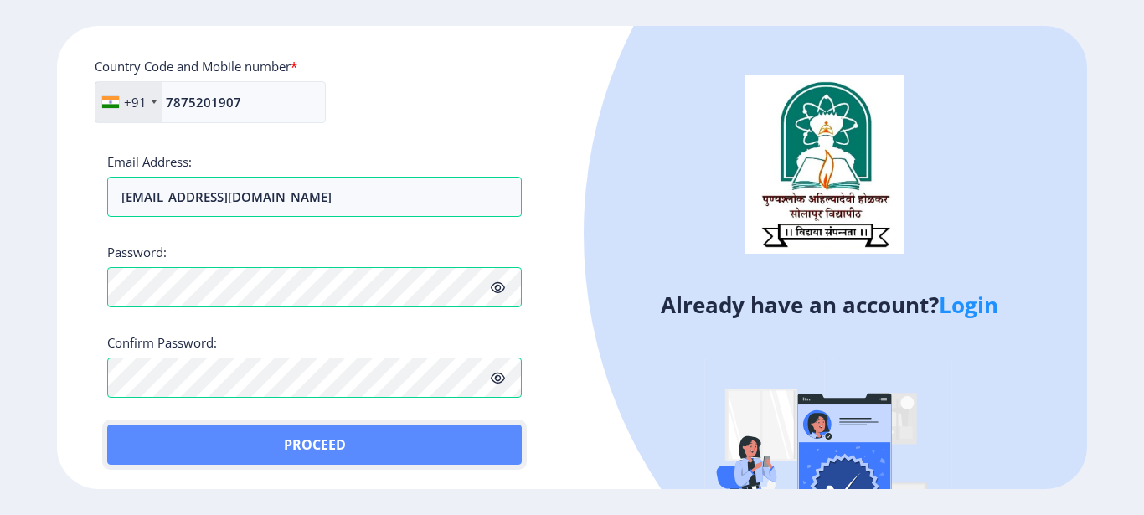
click at [386, 448] on button "Proceed" at bounding box center [314, 445] width 414 height 40
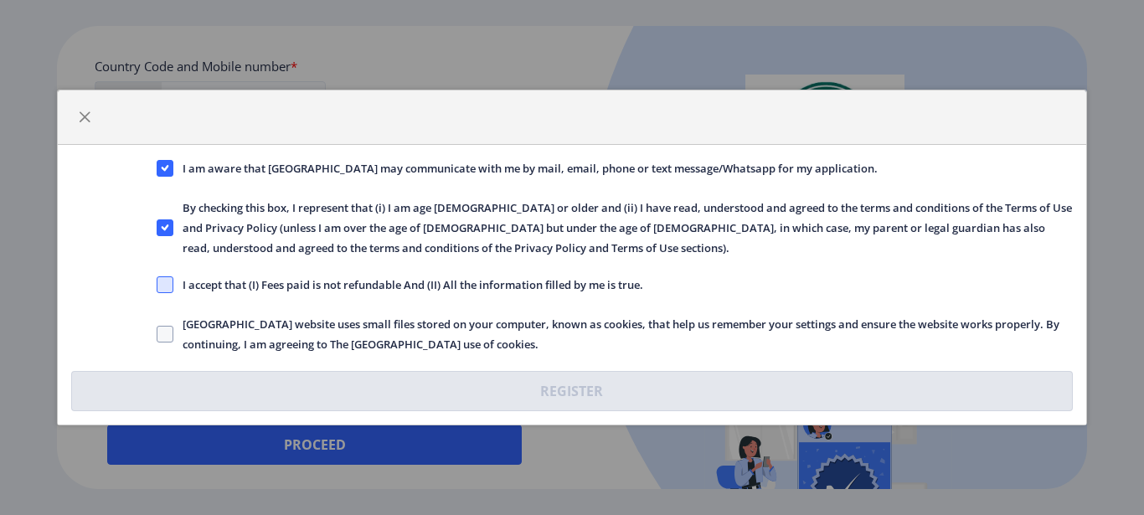
click at [170, 288] on span at bounding box center [165, 284] width 17 height 17
click at [157, 286] on input "I accept that (I) Fees paid is not refundable And (II) All the information fill…" at bounding box center [157, 285] width 1 height 1
checkbox input "true"
click at [170, 326] on span at bounding box center [165, 334] width 17 height 17
click at [157, 334] on input "Solapur University website uses small files stored on your computer, known as c…" at bounding box center [157, 334] width 1 height 1
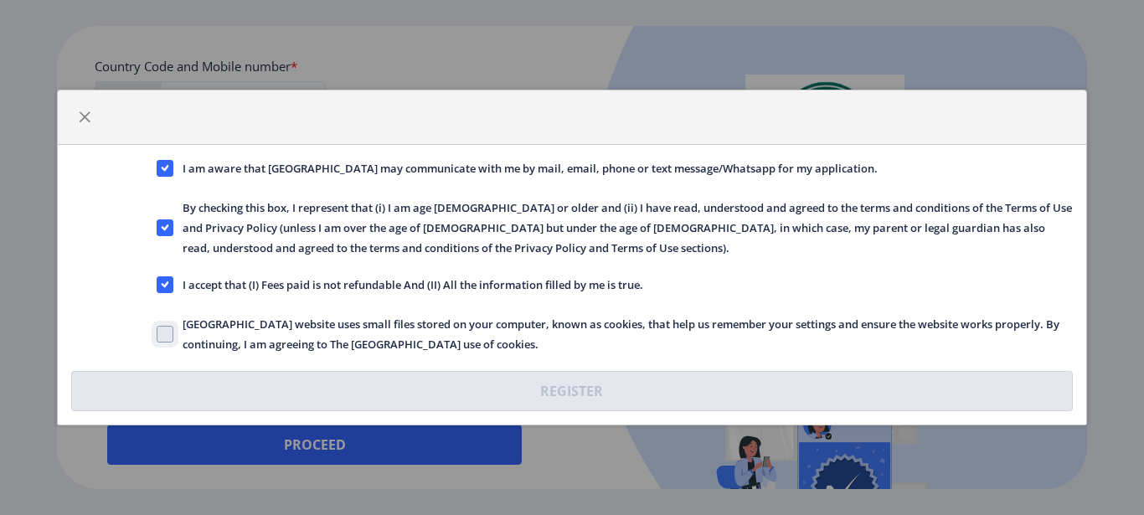
checkbox input "true"
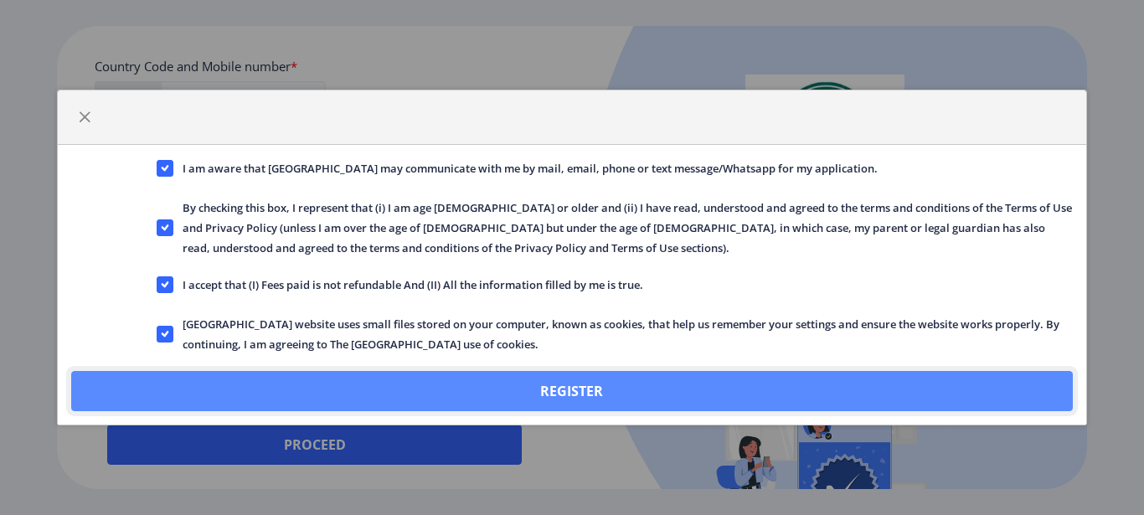
click at [259, 379] on button "Register" at bounding box center [571, 391] width 1001 height 40
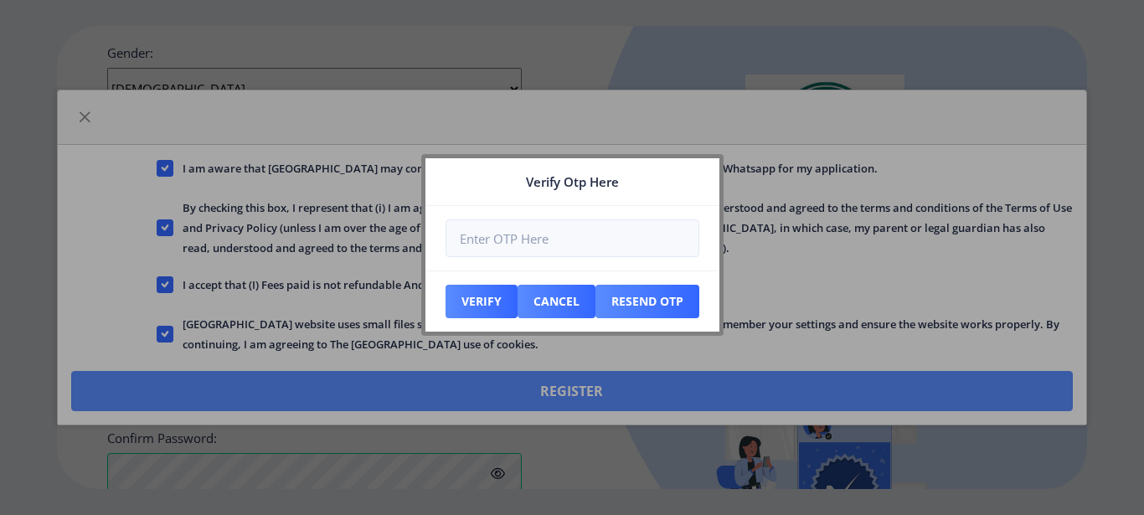
scroll to position [837, 0]
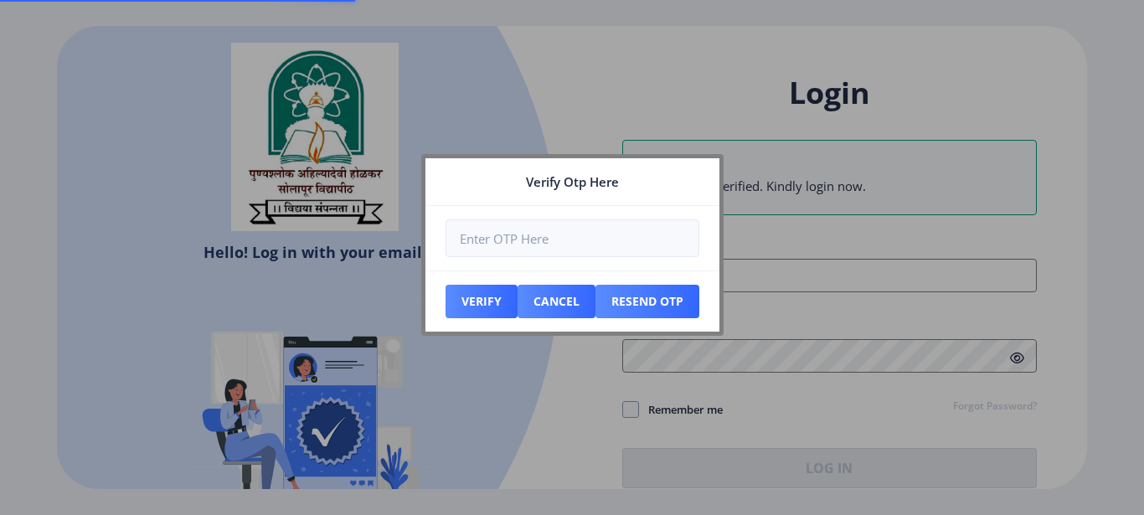
type input "[EMAIL_ADDRESS][DOMAIN_NAME]"
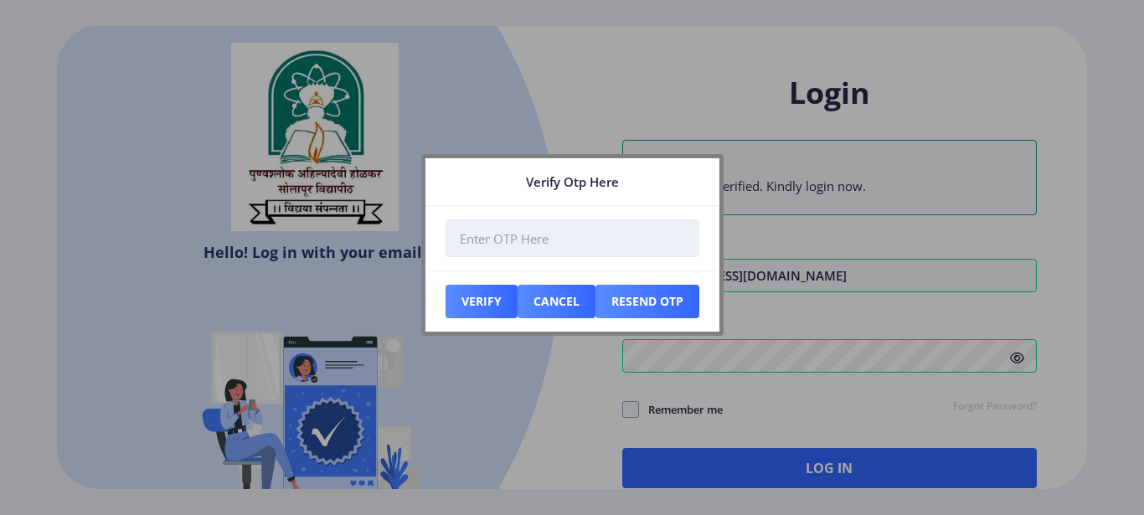
click at [623, 230] on input "number" at bounding box center [572, 238] width 254 height 38
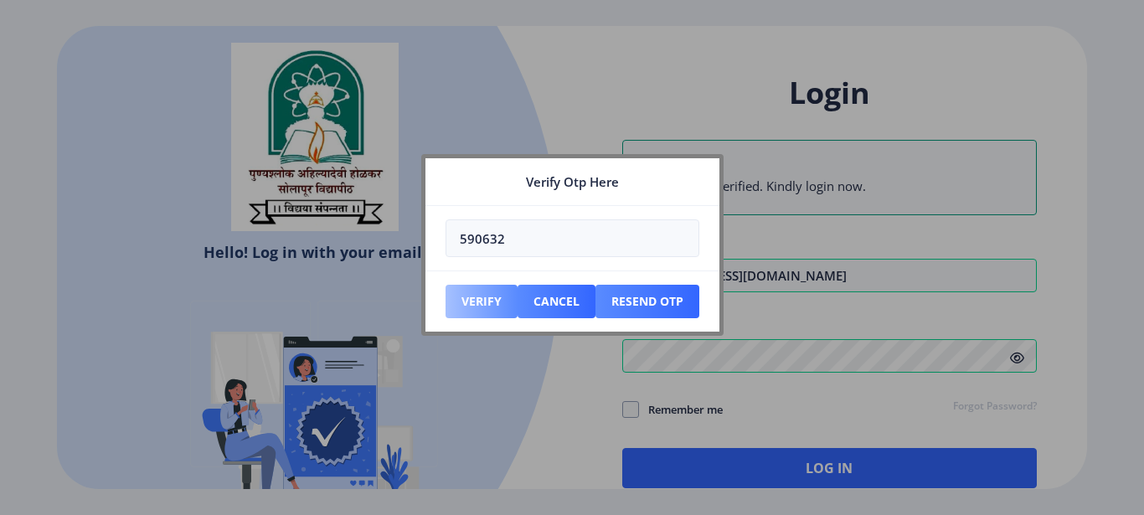
type input "590632"
click at [474, 301] on button "Verify" at bounding box center [481, 301] width 72 height 33
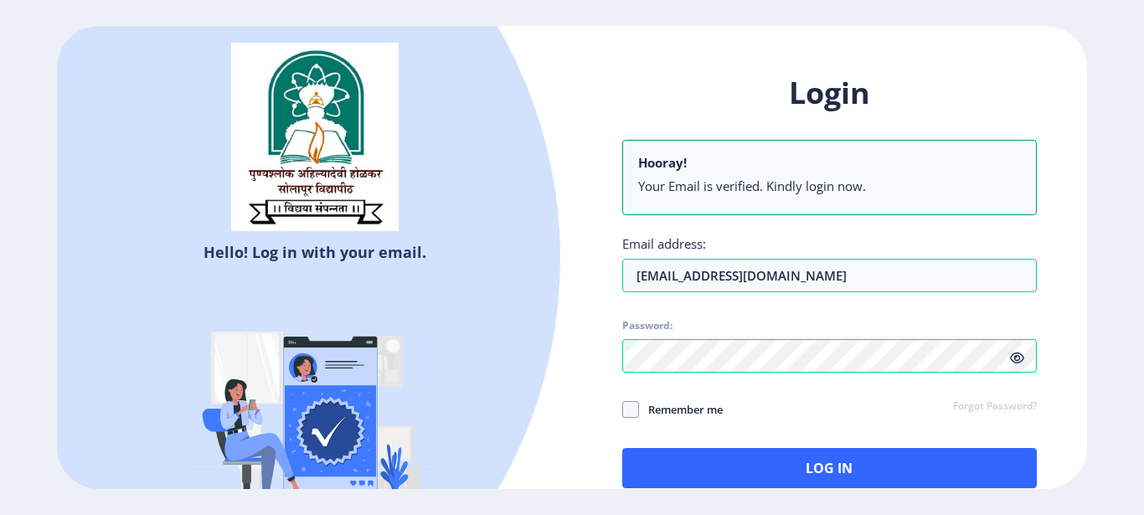
click at [1017, 363] on icon at bounding box center [1017, 358] width 14 height 13
click at [908, 260] on input "[EMAIL_ADDRESS][DOMAIN_NAME]" at bounding box center [829, 275] width 414 height 33
click at [705, 277] on input "[EMAIL_ADDRESS][DOMAIN_NAME]" at bounding box center [829, 275] width 414 height 33
click at [708, 276] on input "[EMAIL_ADDRESS][DOMAIN_NAME]" at bounding box center [829, 275] width 414 height 33
drag, startPoint x: 710, startPoint y: 276, endPoint x: 622, endPoint y: 280, distance: 88.0
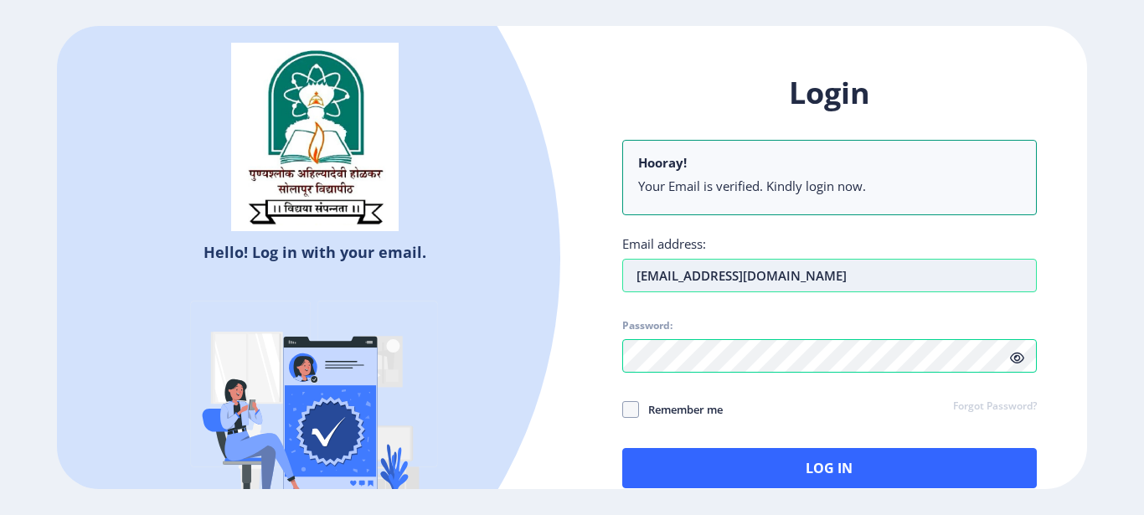
click at [622, 280] on input "[EMAIL_ADDRESS][DOMAIN_NAME]" at bounding box center [829, 275] width 414 height 33
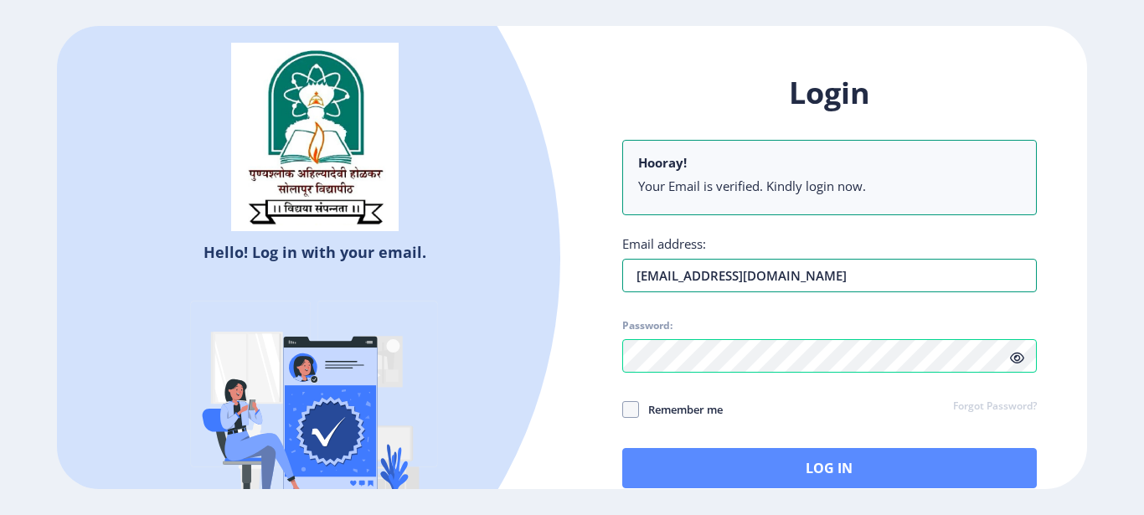
type input "kamblevishal819@gmail.com"
click at [791, 476] on button "Log In" at bounding box center [829, 468] width 414 height 40
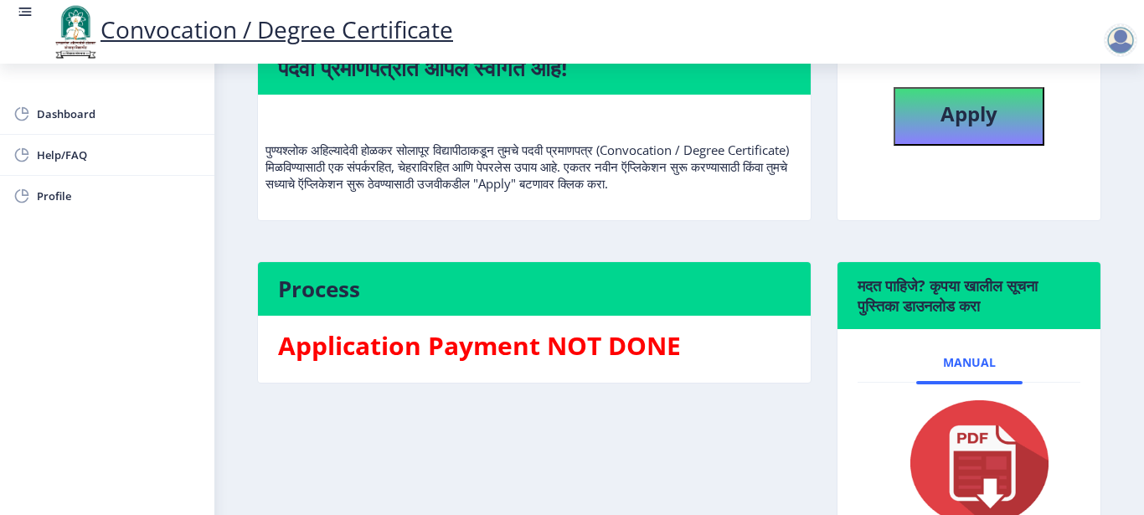
scroll to position [84, 0]
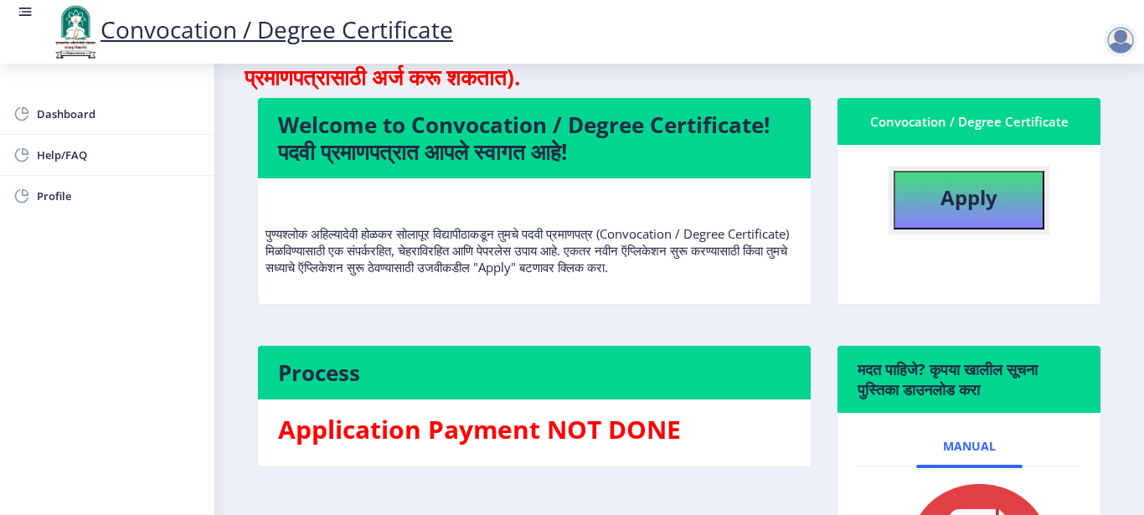
click at [981, 197] on b "Apply" at bounding box center [968, 197] width 57 height 28
select select
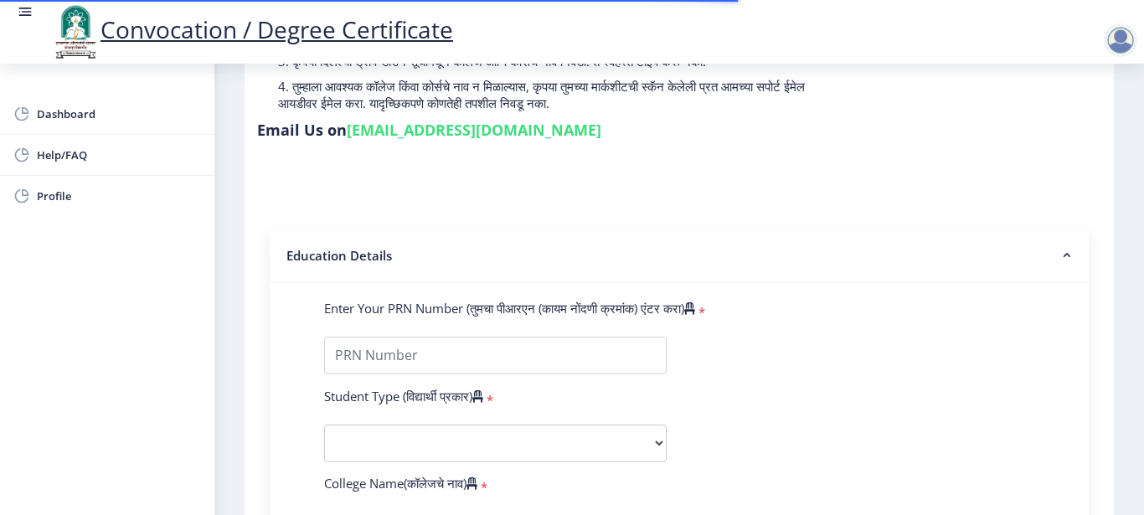
scroll to position [251, 0]
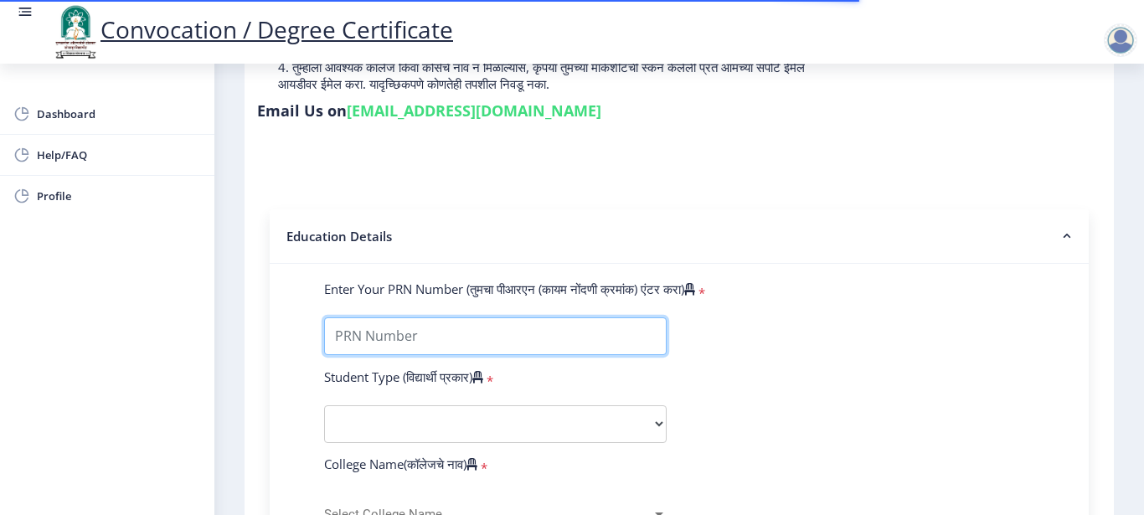
click at [412, 335] on input "Enter Your PRN Number (तुमचा पीआरएन (कायम नोंदणी क्रमांक) एंटर करा)" at bounding box center [495, 336] width 342 height 38
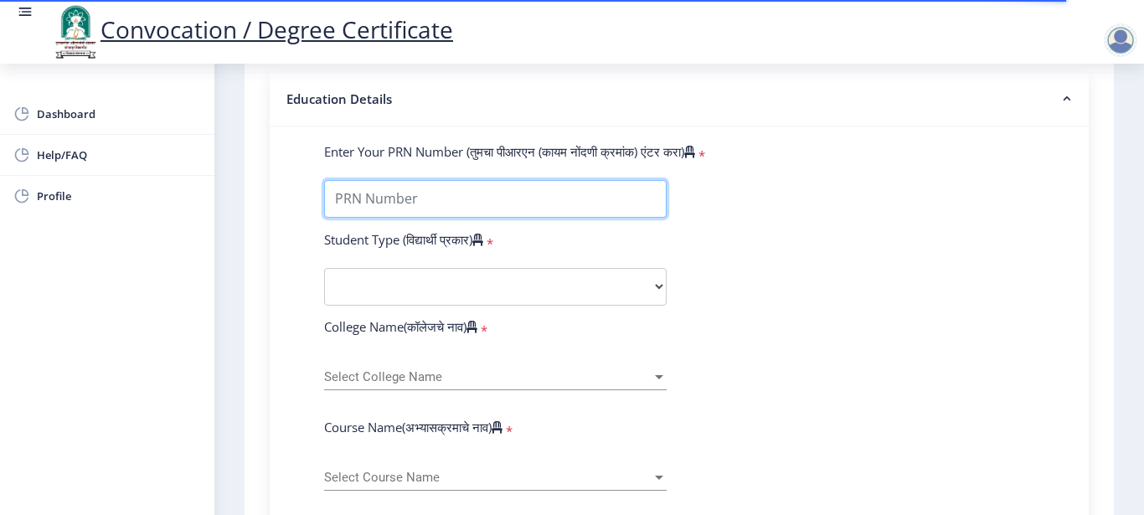
scroll to position [419, 0]
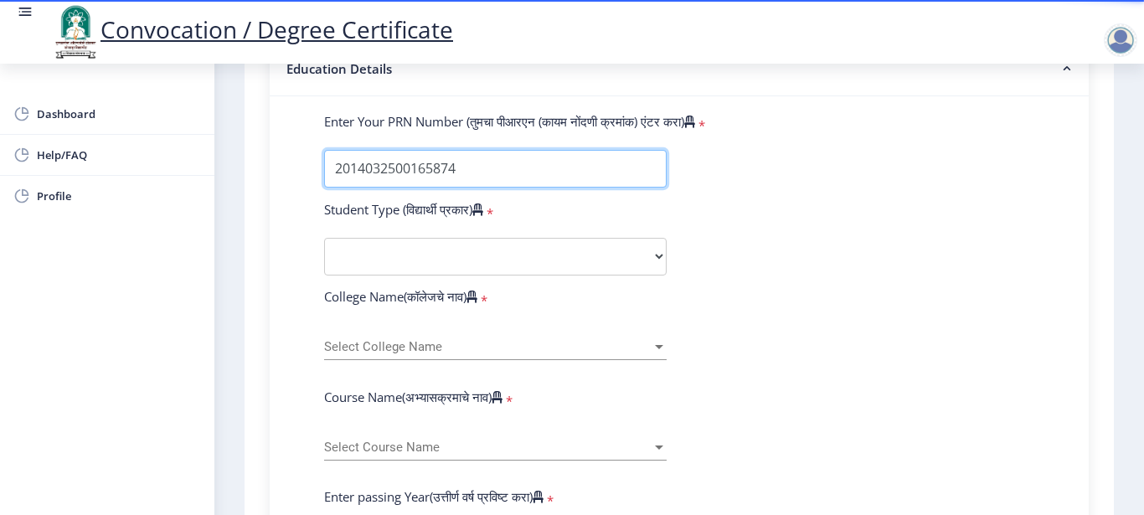
type input "2014032500165874"
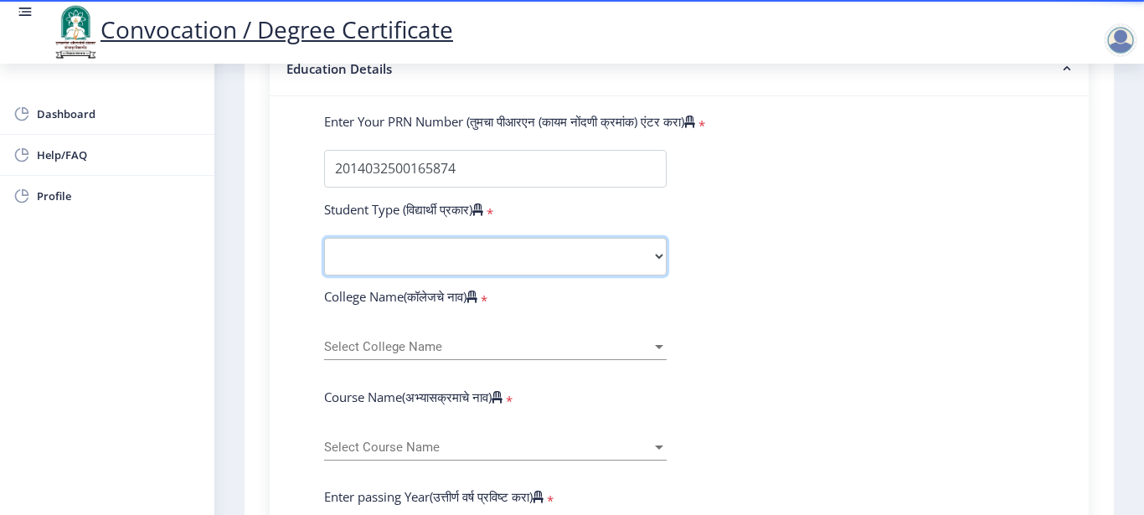
click at [436, 255] on select "Select Student Type Regular External" at bounding box center [495, 257] width 342 height 38
select select "Regular"
click at [324, 238] on select "Select Student Type Regular External" at bounding box center [495, 257] width 342 height 38
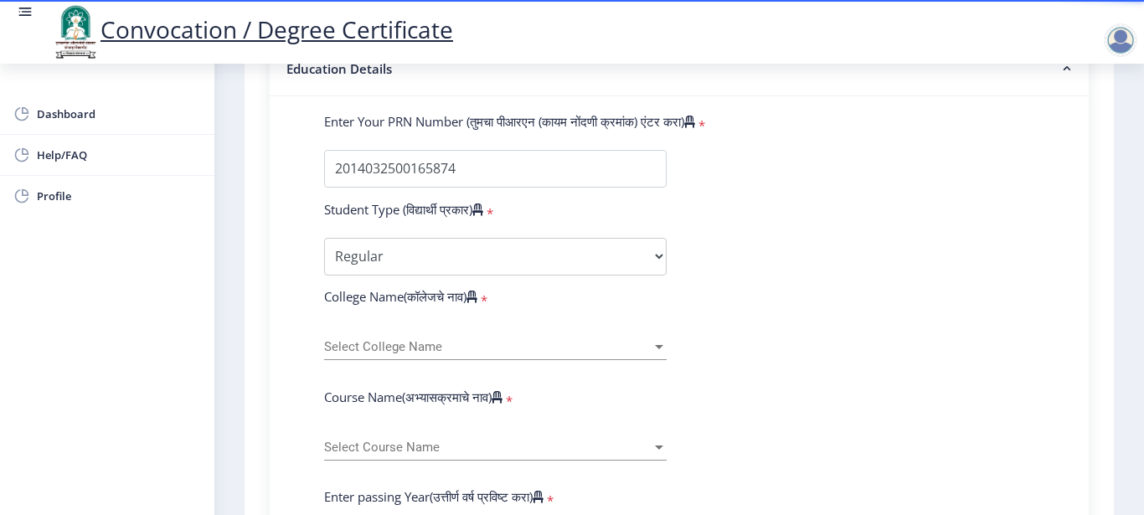
click at [417, 340] on span "Select College Name" at bounding box center [487, 347] width 327 height 14
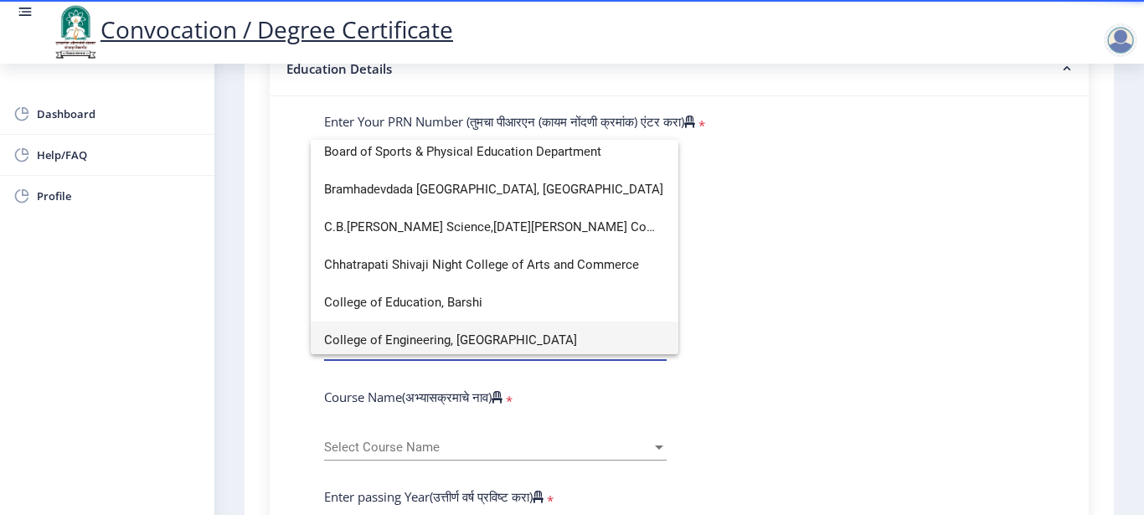
scroll to position [586, 0]
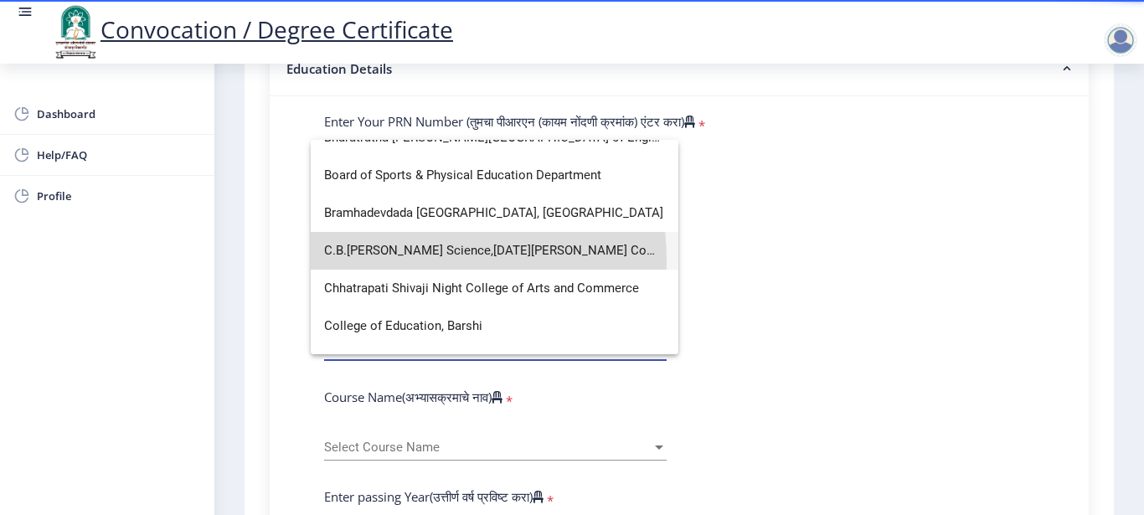
click at [413, 260] on span "C.B.Khedgi's Basweshwar Science,Raja Vijaysinh Commerce, Raja Jaysinh Arts Coll…" at bounding box center [494, 251] width 341 height 38
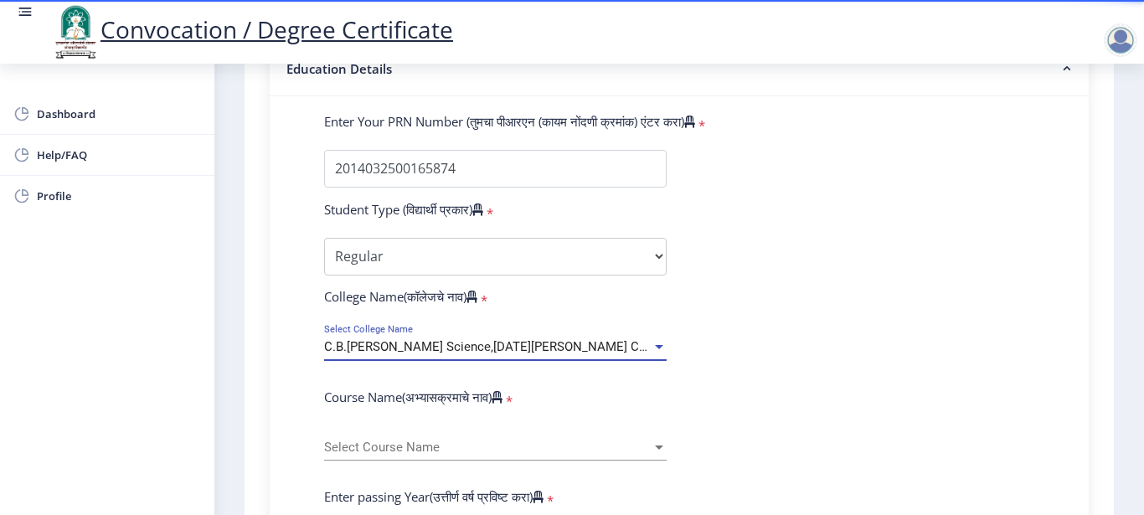
scroll to position [502, 0]
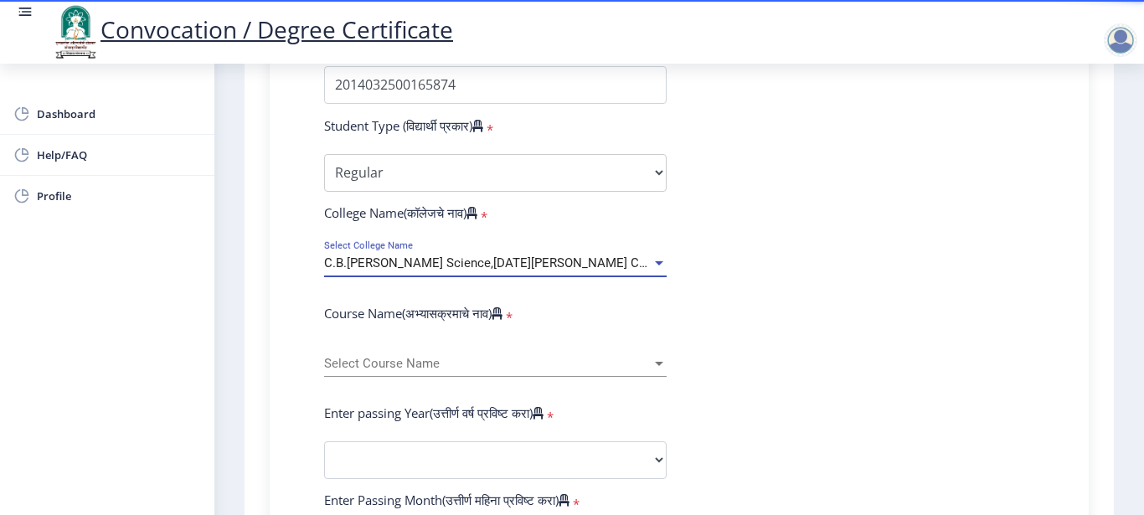
click at [386, 363] on span "Select Course Name" at bounding box center [487, 364] width 327 height 14
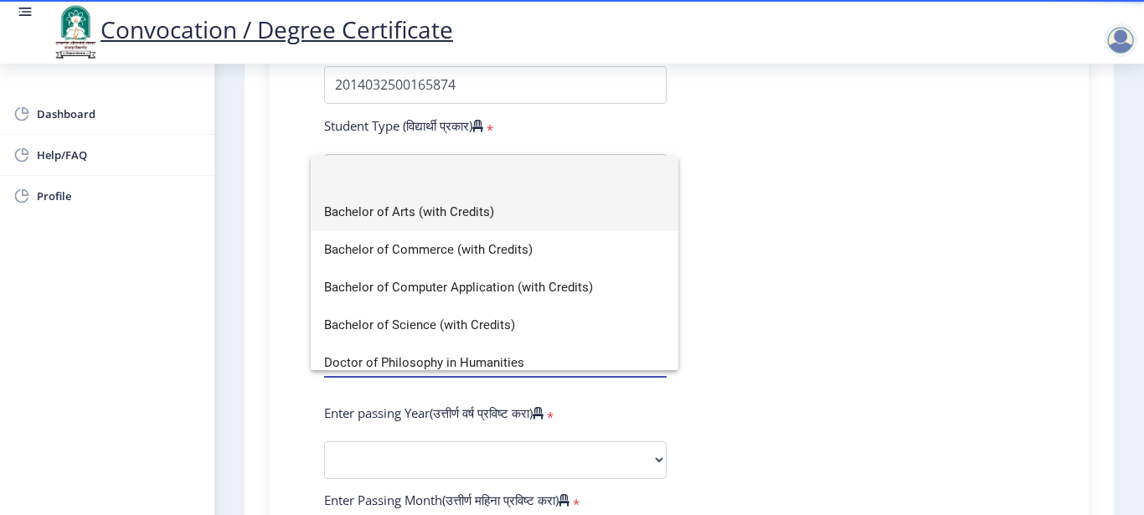
click at [398, 214] on span "Bachelor of Arts (with Credits)" at bounding box center [494, 212] width 341 height 38
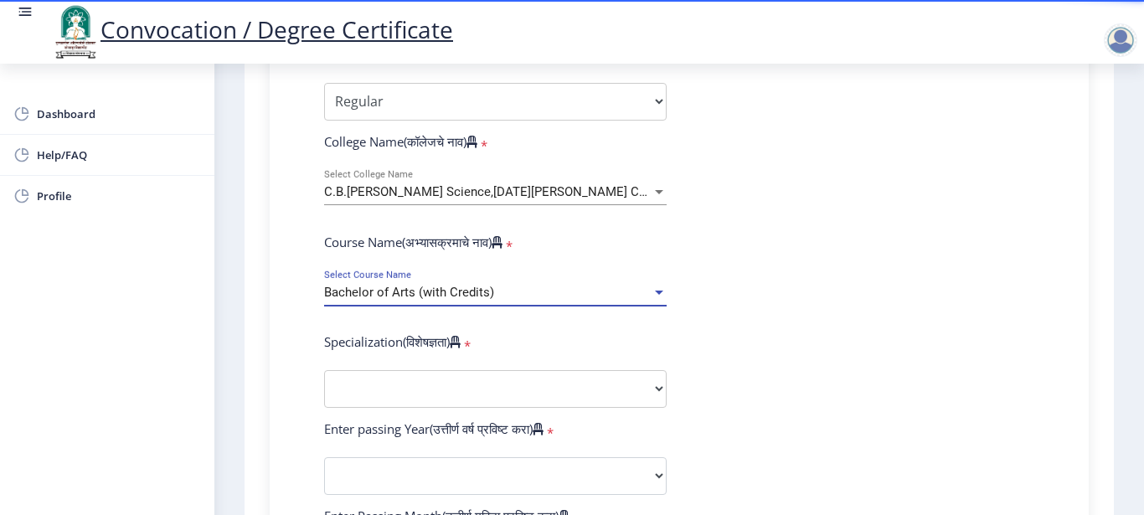
scroll to position [670, 0]
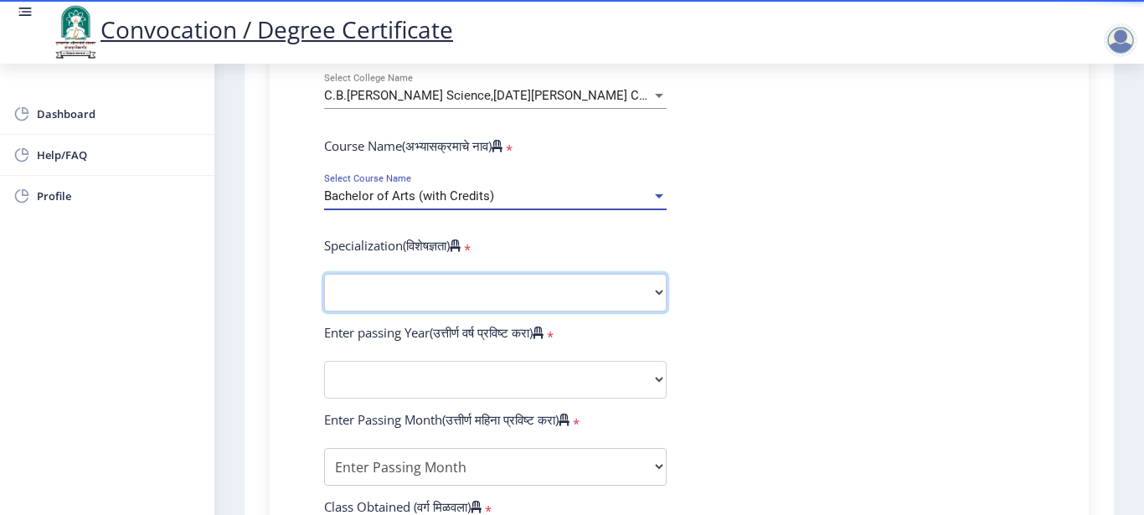
click at [389, 291] on select "Specialization English Geography Hindi Marathi Music Sanskrit Urdu Ancient Indi…" at bounding box center [495, 293] width 342 height 38
select select "English"
click at [324, 274] on select "Specialization English Geography Hindi Marathi Music Sanskrit Urdu Ancient Indi…" at bounding box center [495, 293] width 342 height 38
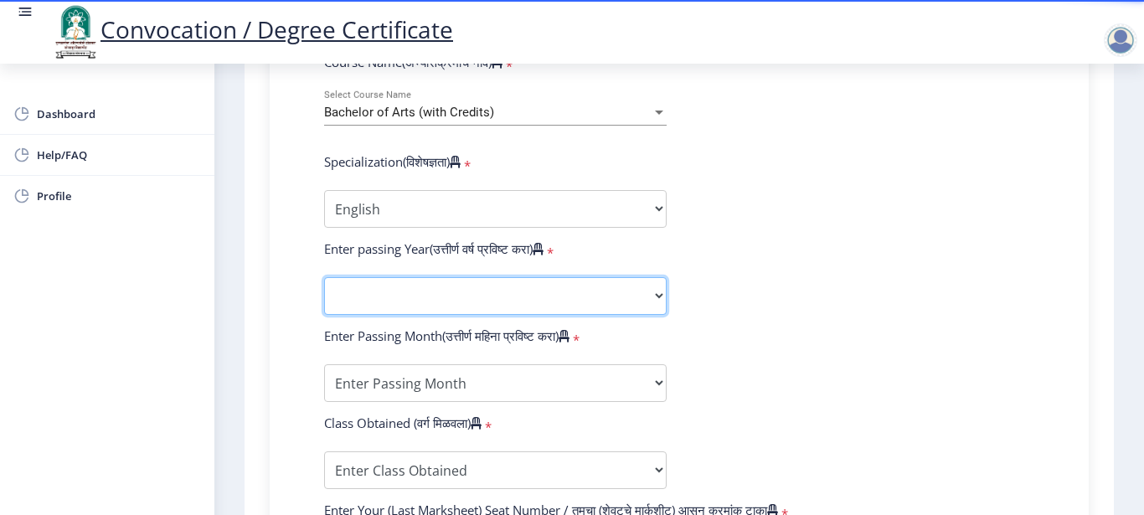
click at [365, 291] on select "2025 2024 2023 2022 2021 2020 2019 2018 2017 2016 2015 2014 2013 2012 2011 2010…" at bounding box center [495, 296] width 342 height 38
select select "2017"
click at [324, 277] on select "2025 2024 2023 2022 2021 2020 2019 2018 2017 2016 2015 2014 2013 2012 2011 2010…" at bounding box center [495, 296] width 342 height 38
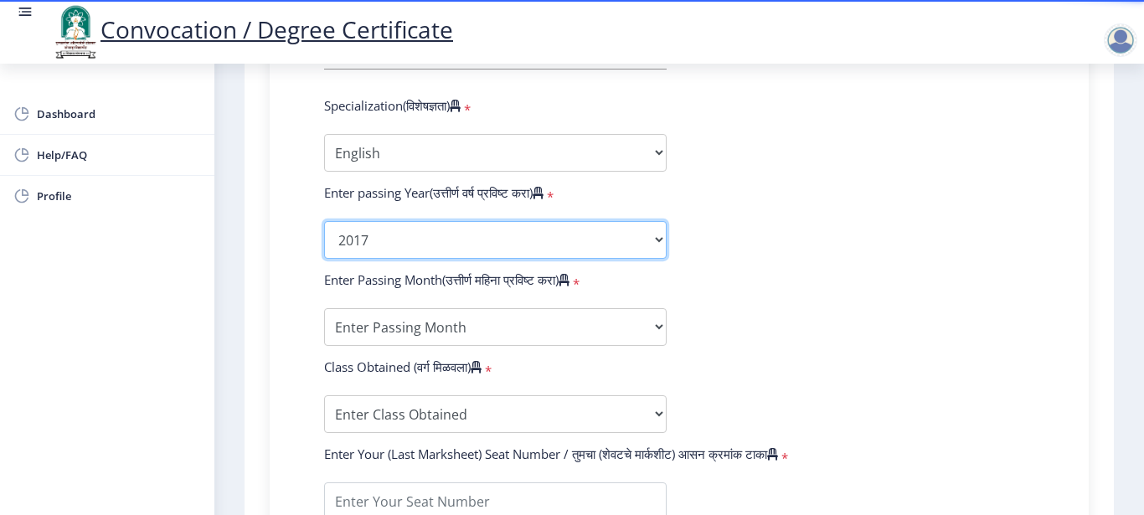
scroll to position [837, 0]
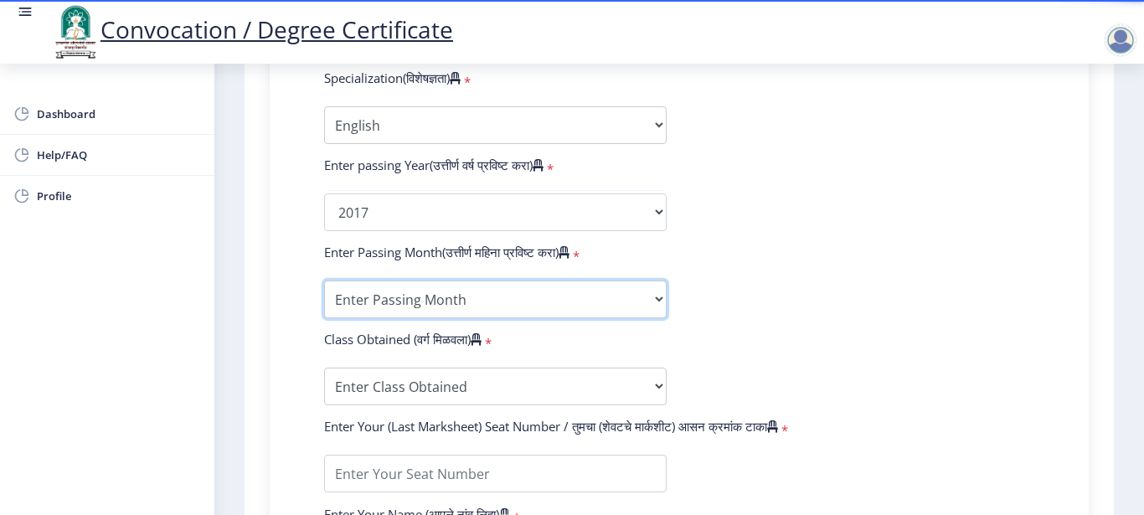
click at [388, 293] on select "Enter Passing Month March April May October November December" at bounding box center [495, 300] width 342 height 38
select select "March"
click at [324, 281] on select "Enter Passing Month March April May October November December" at bounding box center [495, 300] width 342 height 38
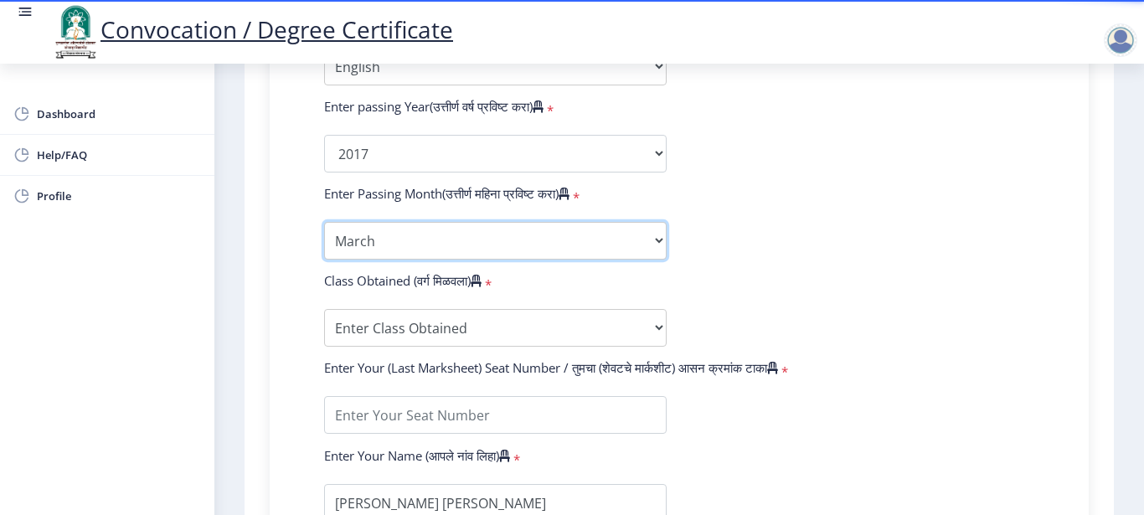
scroll to position [921, 0]
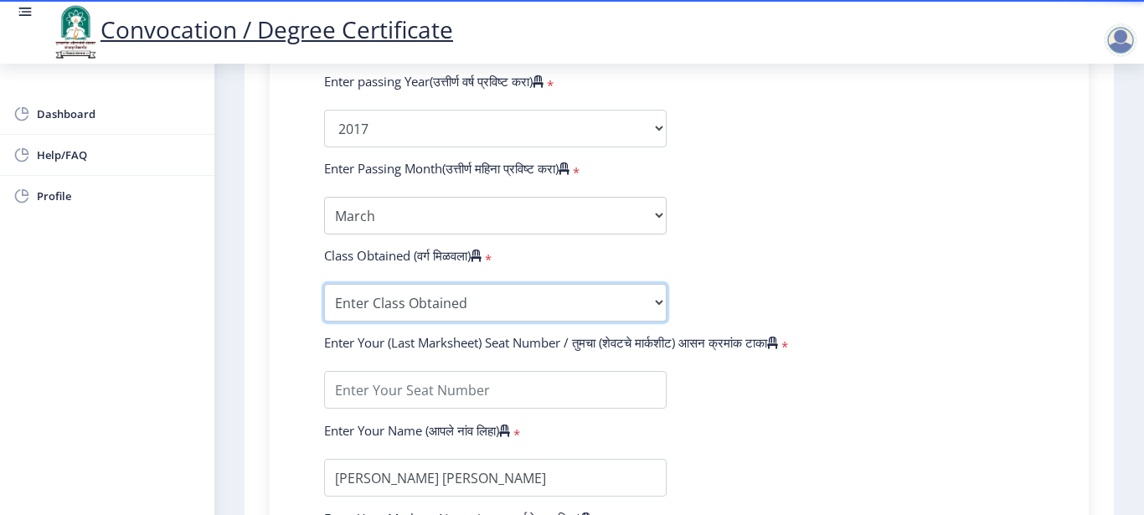
click at [358, 298] on select "Enter Class Obtained FIRST CLASS WITH DISTINCTION FIRST CLASS HIGHER SECOND CLA…" at bounding box center [495, 303] width 342 height 38
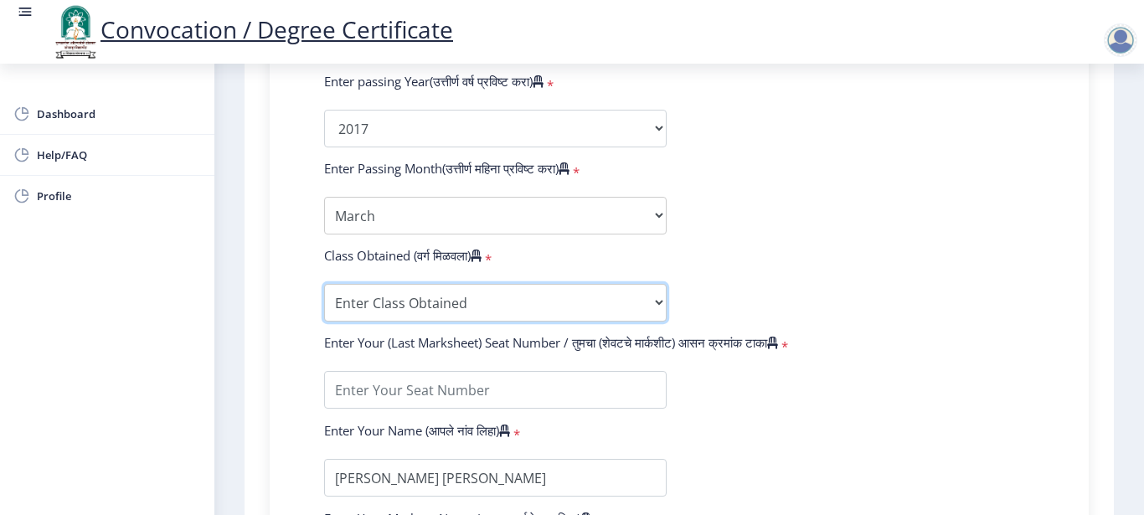
select select "Grade A"
click at [324, 284] on select "Enter Class Obtained FIRST CLASS WITH DISTINCTION FIRST CLASS HIGHER SECOND CLA…" at bounding box center [495, 303] width 342 height 38
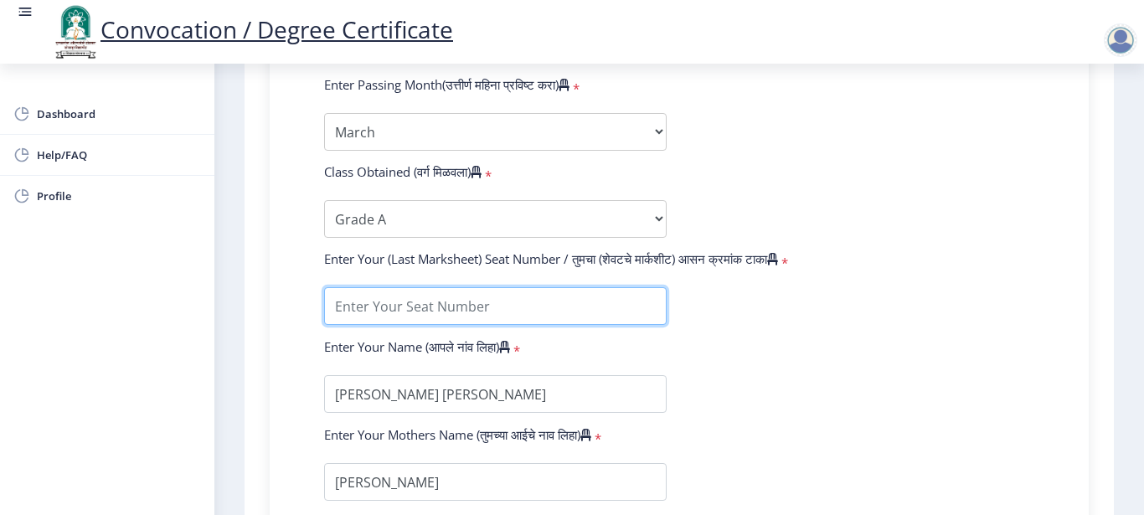
click at [393, 314] on input "textarea" at bounding box center [495, 306] width 342 height 38
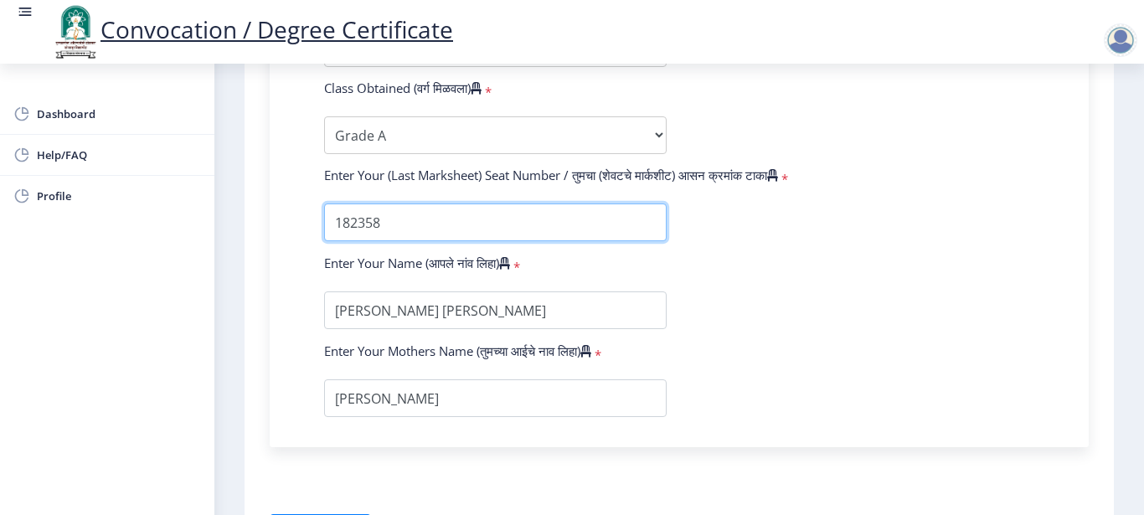
type input "182358"
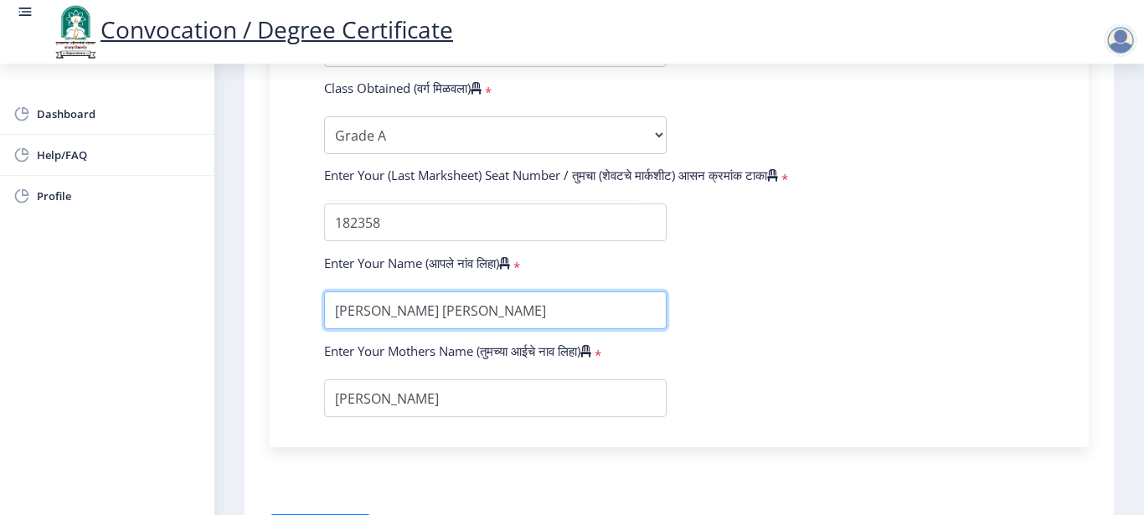
click at [447, 310] on input "textarea" at bounding box center [495, 310] width 342 height 38
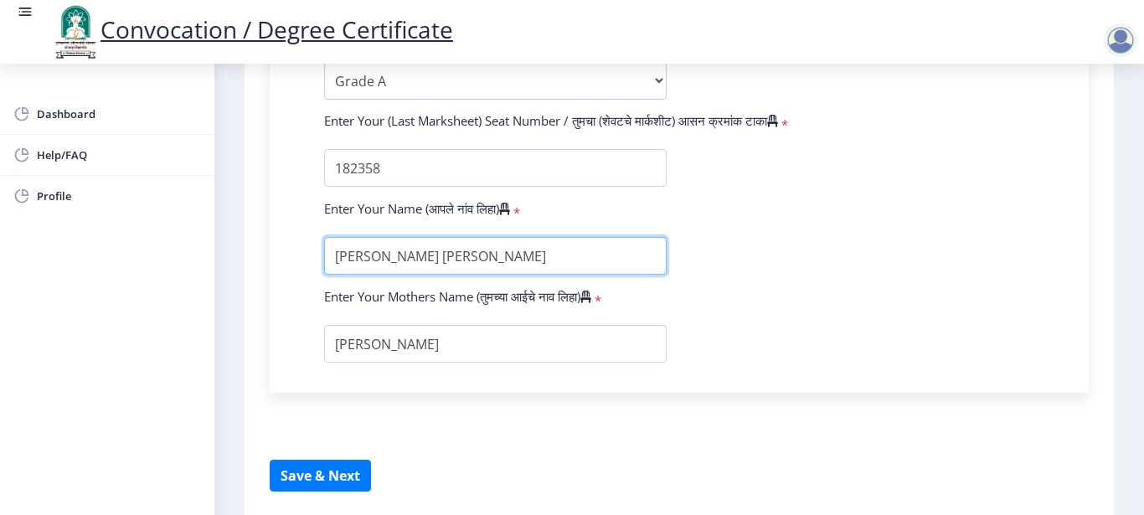
scroll to position [1172, 0]
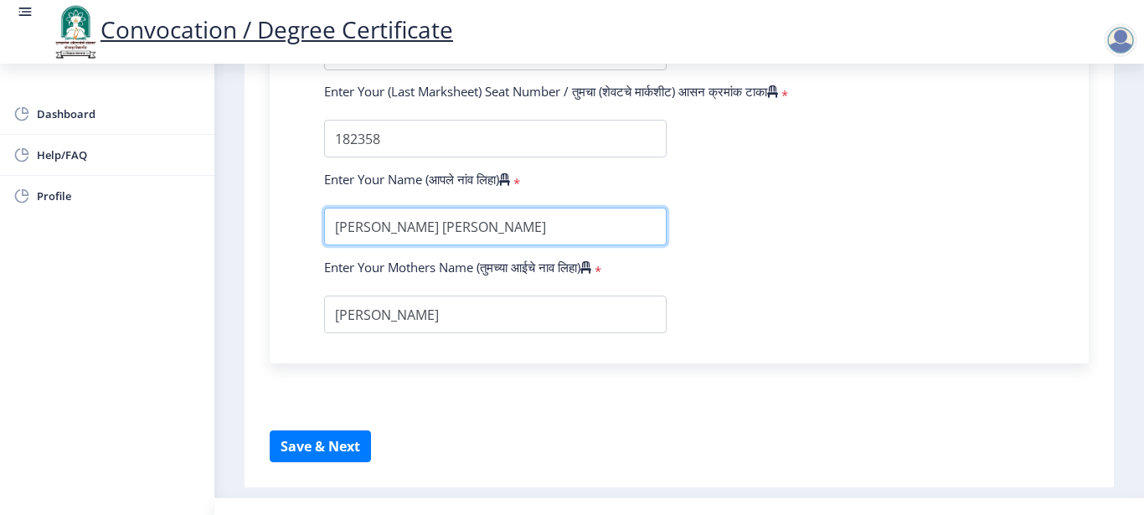
type input "KAMBLE VISHAL BHIM"
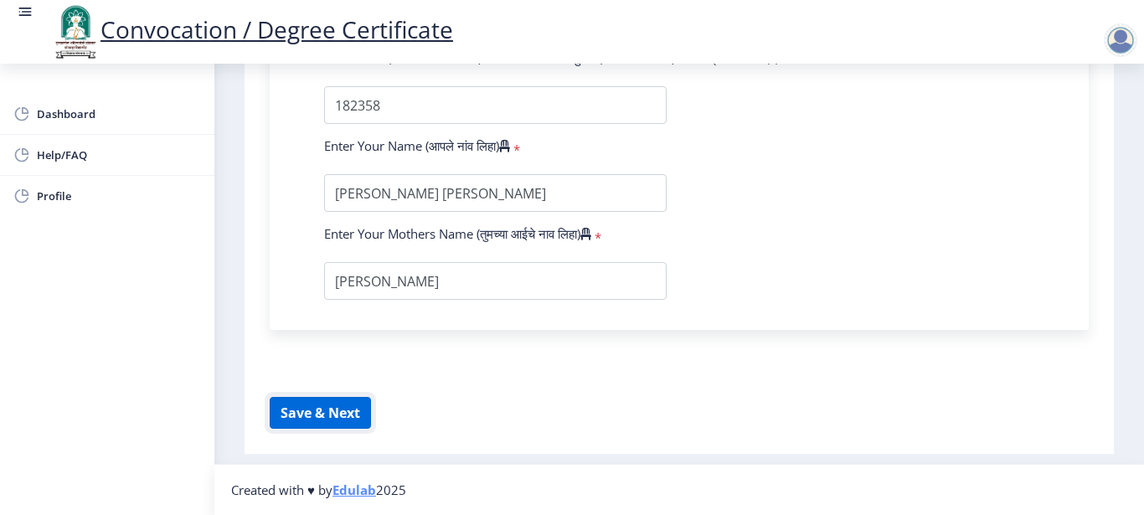
click at [318, 405] on button "Save & Next" at bounding box center [320, 413] width 101 height 32
select select
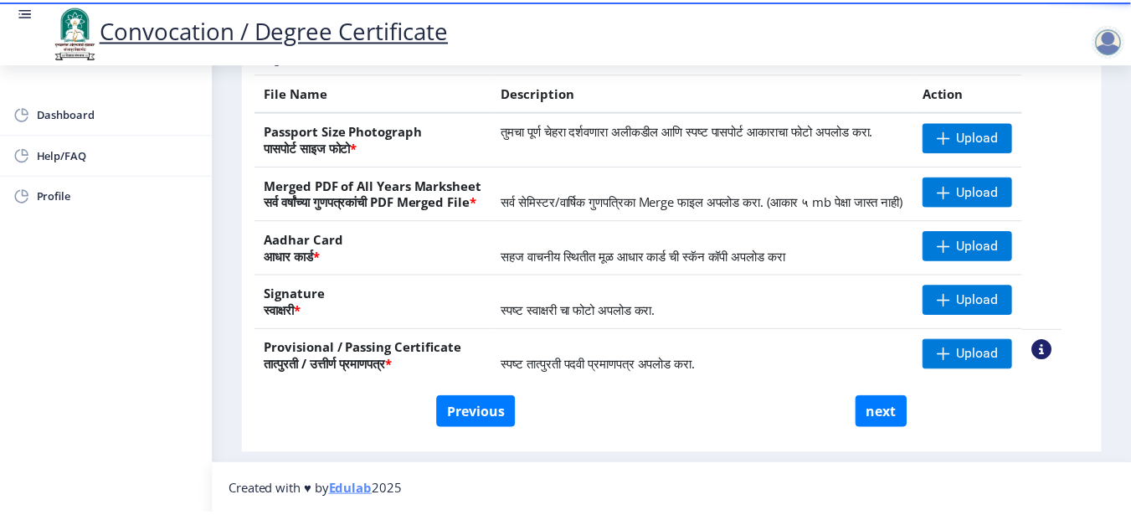
scroll to position [331, 0]
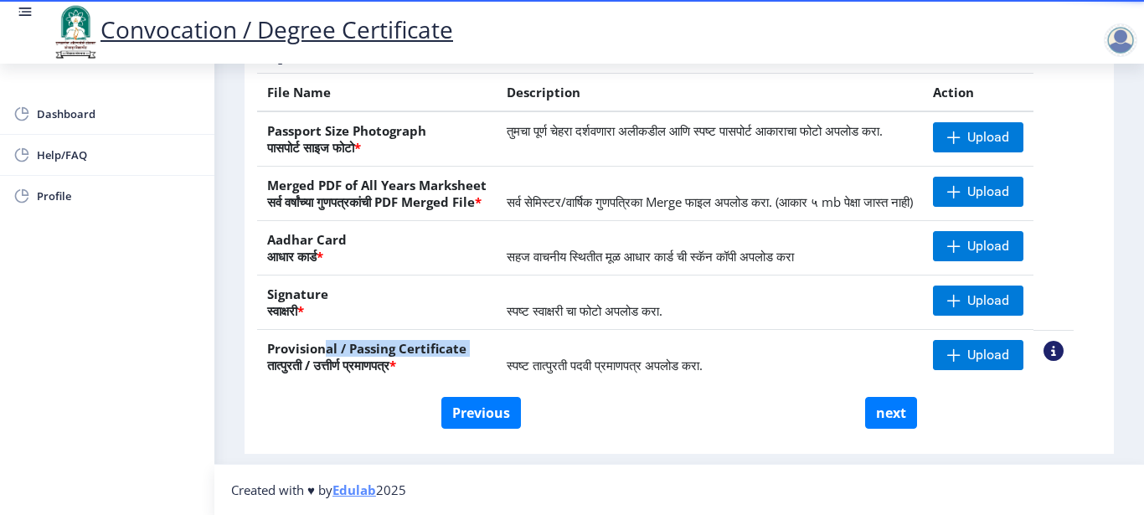
drag, startPoint x: 272, startPoint y: 358, endPoint x: 327, endPoint y: 352, distance: 55.6
click at [327, 352] on th "Provisional / Passing Certificate तात्पुरती / उत्तीर्ण प्रमाणपत्र *" at bounding box center [376, 357] width 239 height 54
click at [306, 358] on th "Provisional / Passing Certificate तात्पुरती / उत्तीर्ण प्रमाणपत्र *" at bounding box center [376, 357] width 239 height 54
click at [1063, 348] on nb-action at bounding box center [1053, 351] width 20 height 20
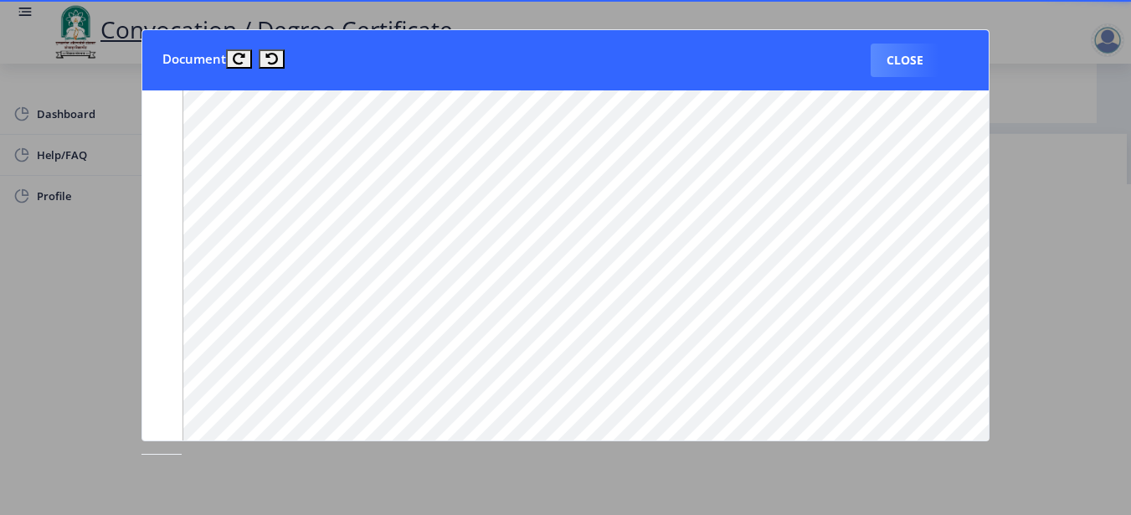
scroll to position [837, 0]
click at [897, 61] on button "Close" at bounding box center [905, 60] width 69 height 33
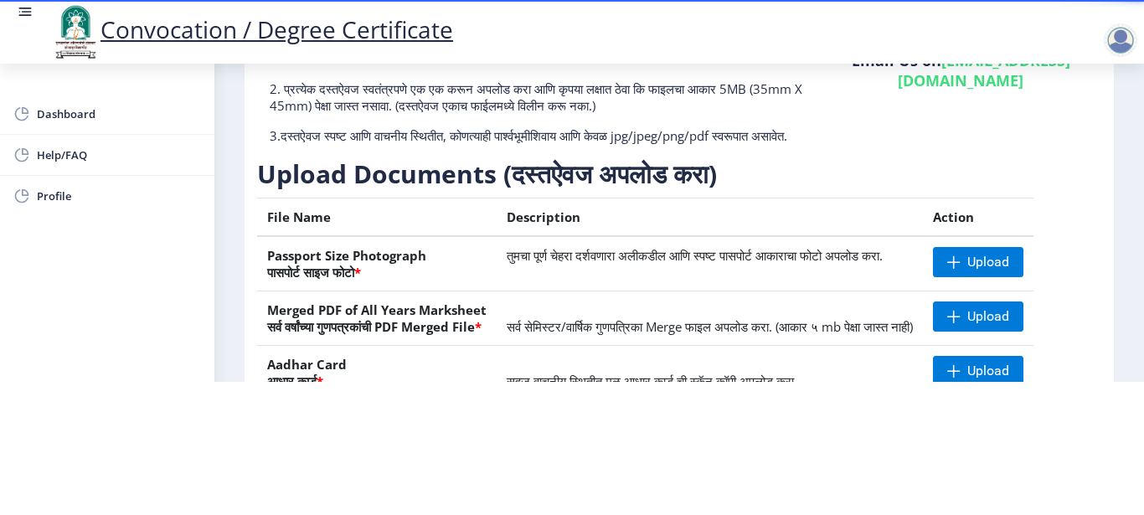
scroll to position [0, 0]
